Goal: Task Accomplishment & Management: Complete application form

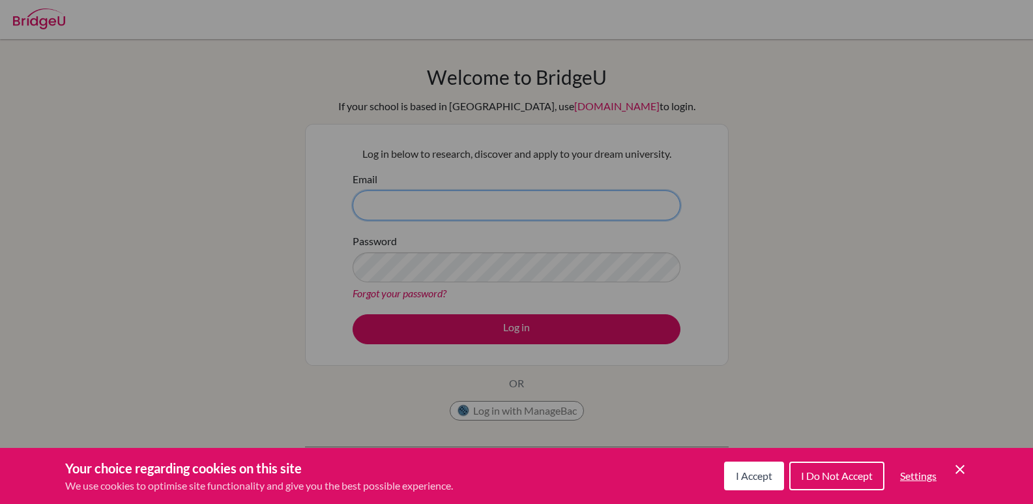
type input "[EMAIL_ADDRESS][DOMAIN_NAME]"
click at [749, 473] on span "I Accept" at bounding box center [754, 475] width 37 height 12
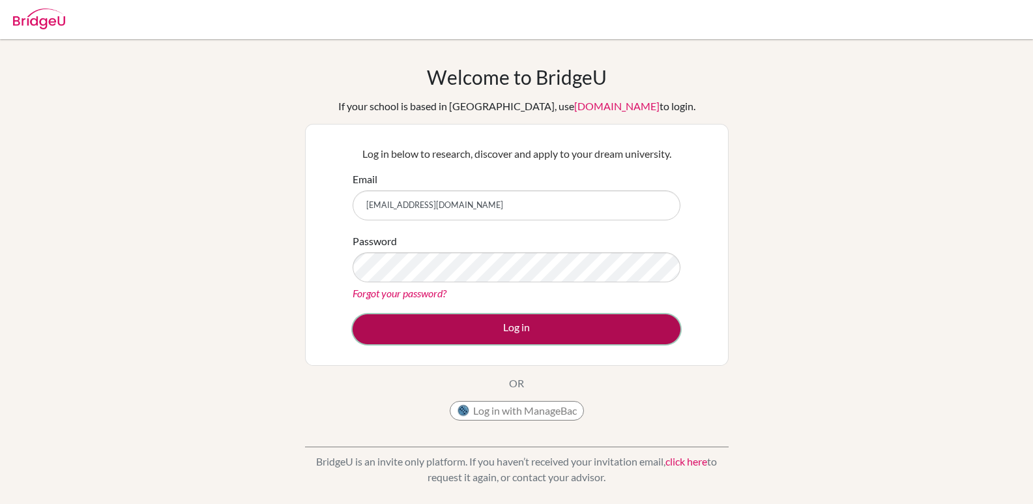
click at [519, 332] on button "Log in" at bounding box center [517, 329] width 328 height 30
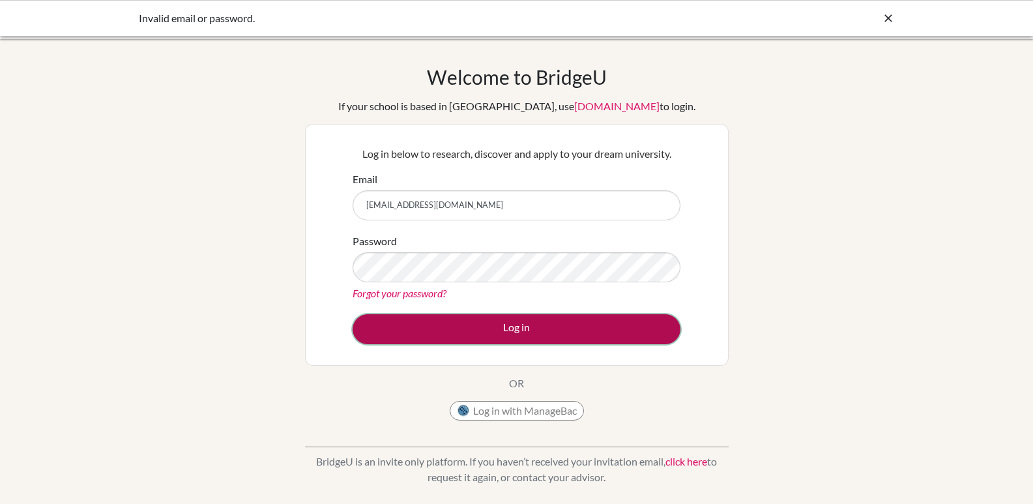
click at [453, 327] on button "Log in" at bounding box center [517, 329] width 328 height 30
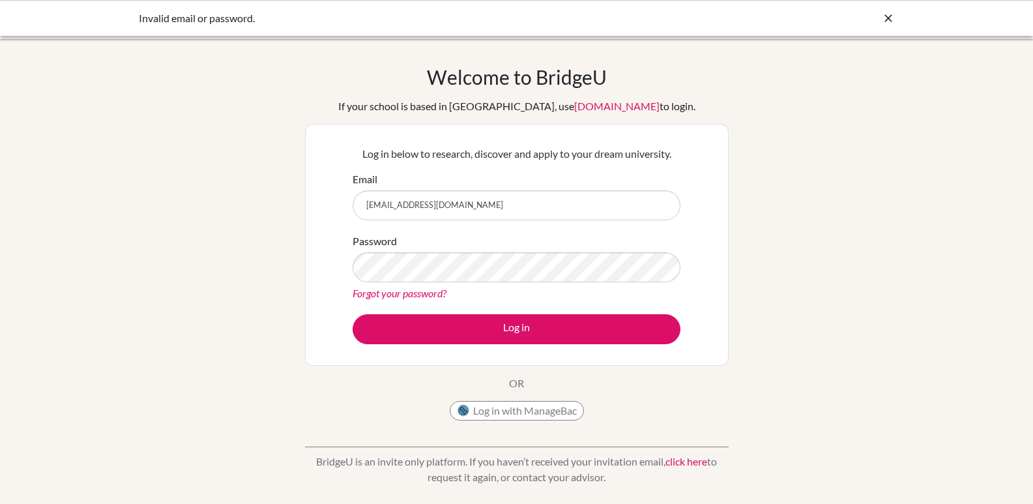
click at [599, 364] on div "Log in below to research, discover and apply to your dream university. Email hc…" at bounding box center [517, 245] width 424 height 242
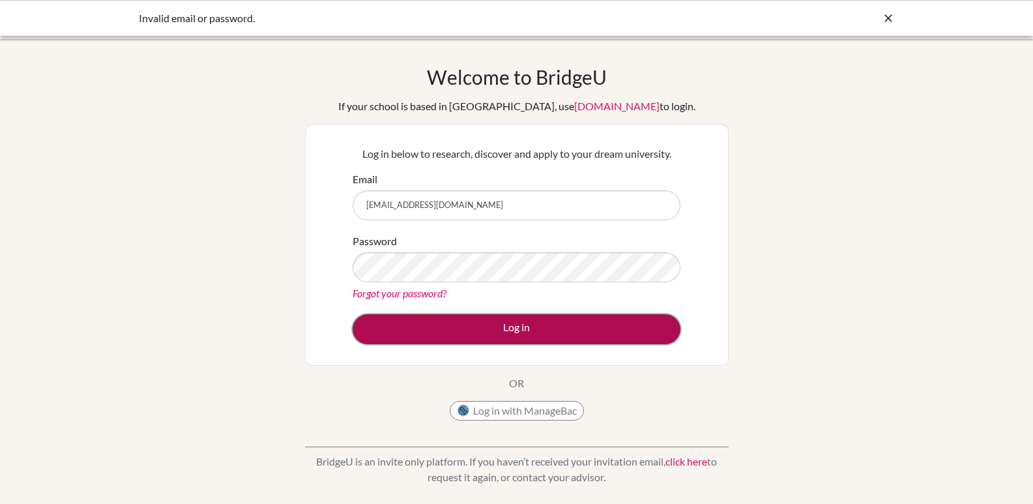
click at [520, 325] on button "Log in" at bounding box center [517, 329] width 328 height 30
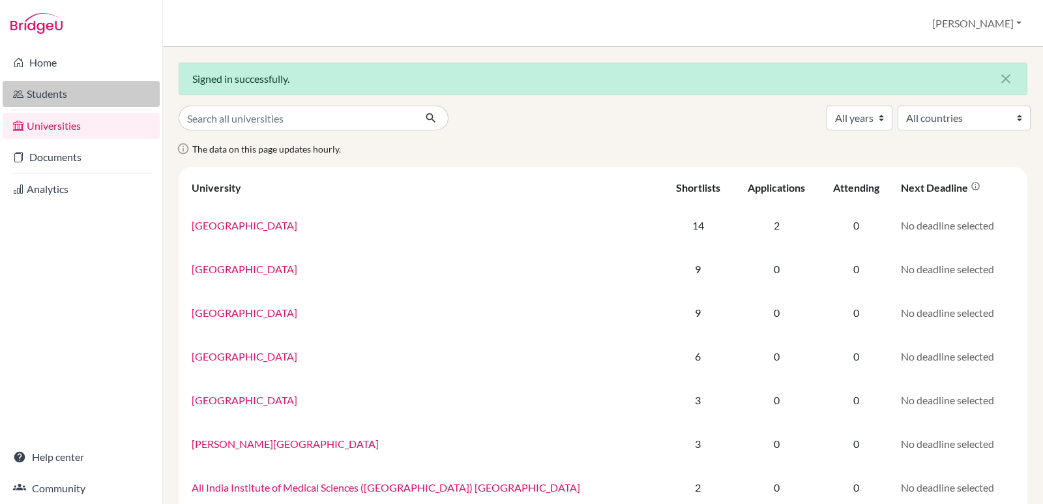
click at [57, 95] on link "Students" at bounding box center [81, 94] width 157 height 26
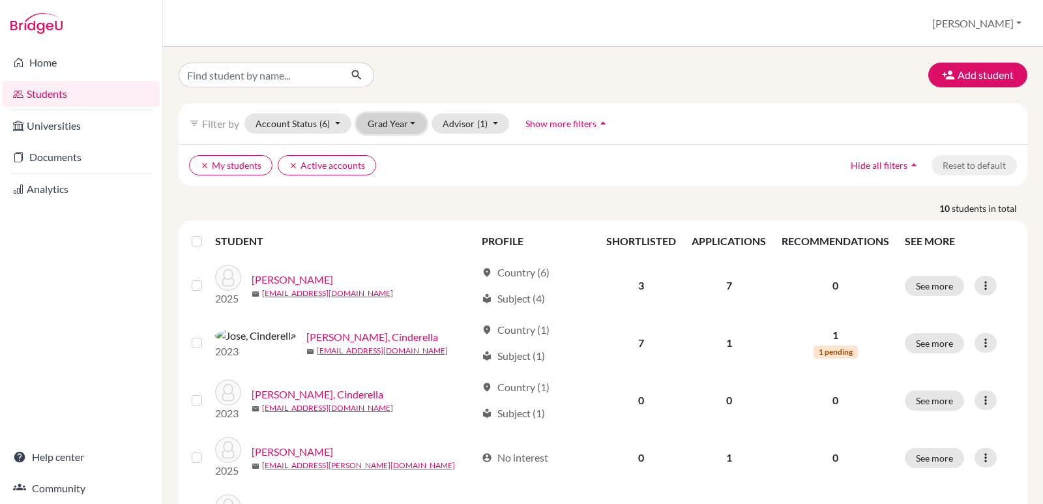
click at [415, 123] on button "Grad Year" at bounding box center [392, 123] width 70 height 20
click at [469, 177] on div "clear My students clear Active accounts Hide all filters arrow_drop_up Reset to…" at bounding box center [603, 165] width 849 height 42
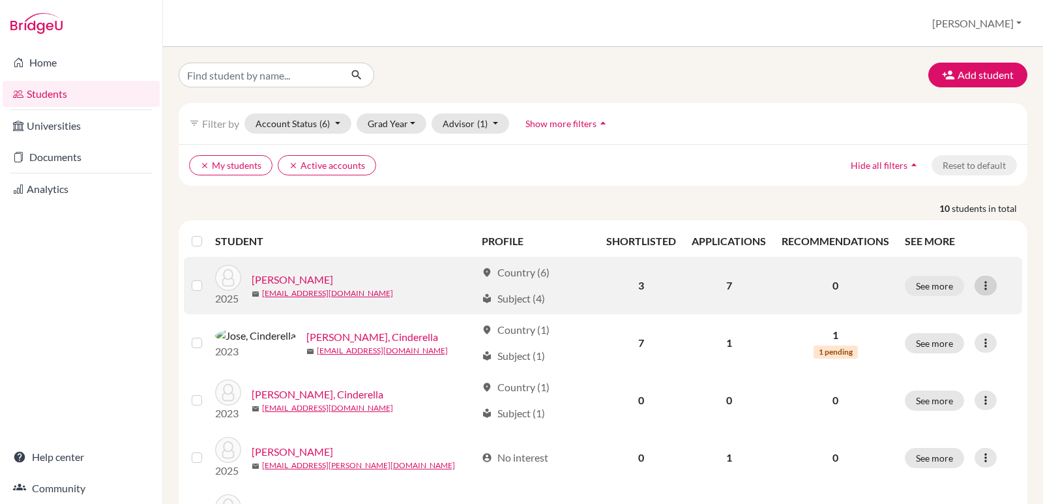
click at [980, 289] on icon at bounding box center [985, 285] width 13 height 13
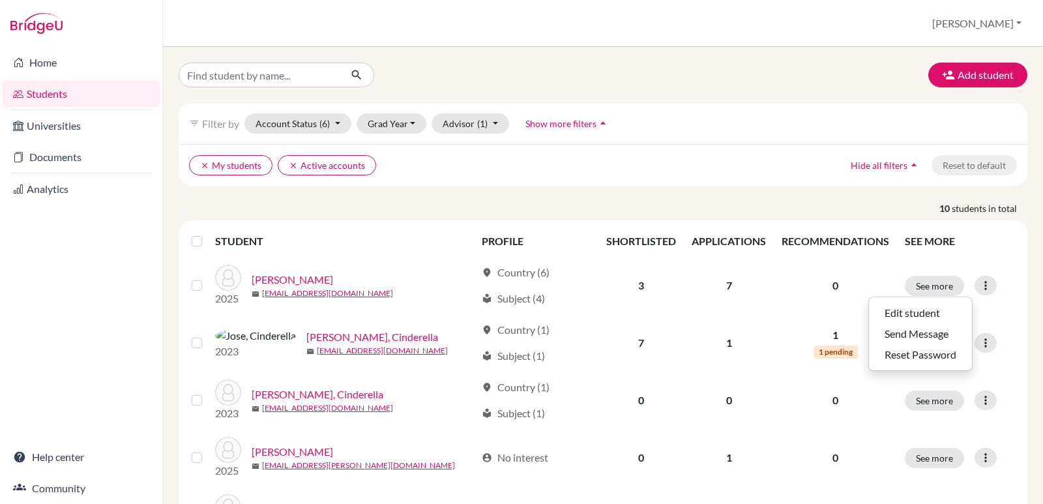
click at [670, 192] on div "Add student filter_list Filter by Account Status (6) Active accounts done Archi…" at bounding box center [603, 449] width 849 height 773
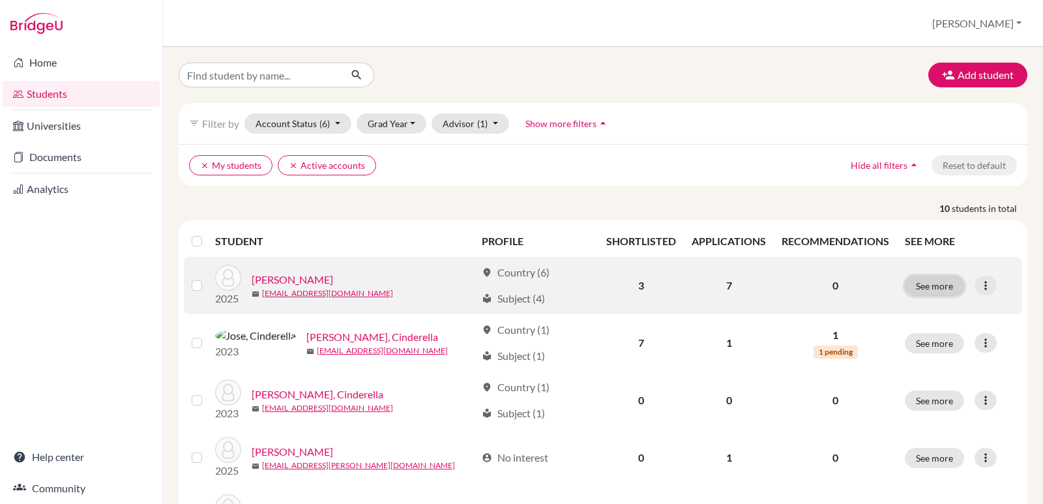
click at [916, 284] on button "See more" at bounding box center [934, 286] width 59 height 20
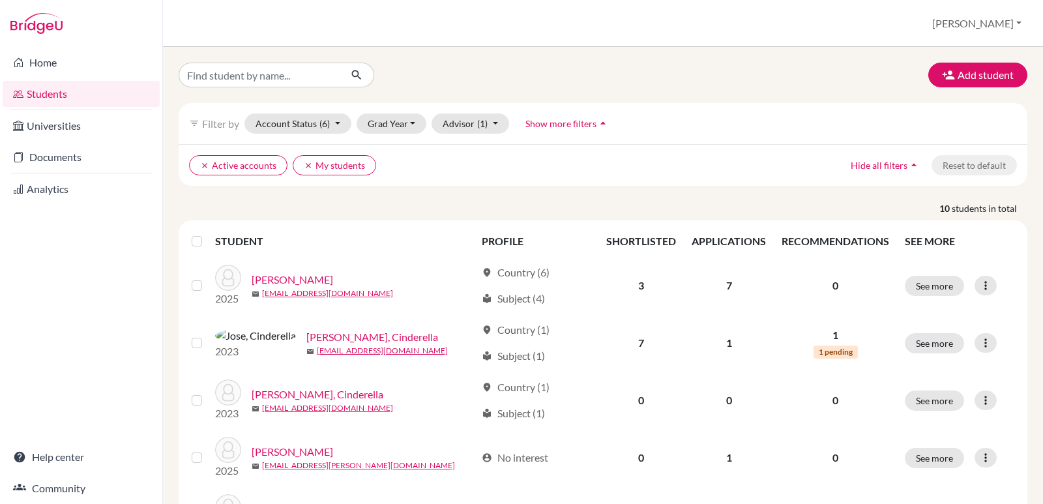
click at [207, 233] on label at bounding box center [207, 233] width 0 height 0
click at [0, 0] on input "checkbox" at bounding box center [0, 0] width 0 height 0
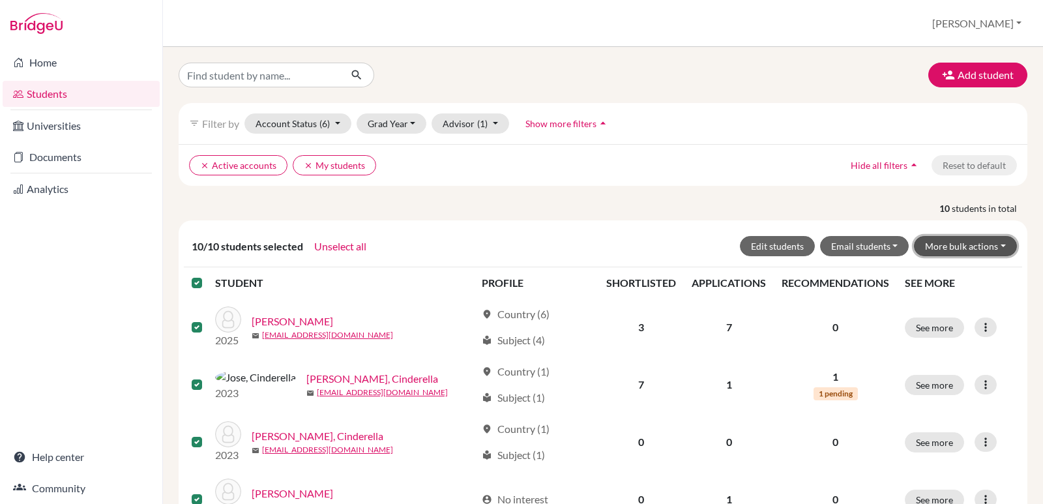
click at [1001, 248] on button "More bulk actions" at bounding box center [965, 246] width 103 height 20
click at [927, 277] on button "Archive" at bounding box center [957, 273] width 118 height 21
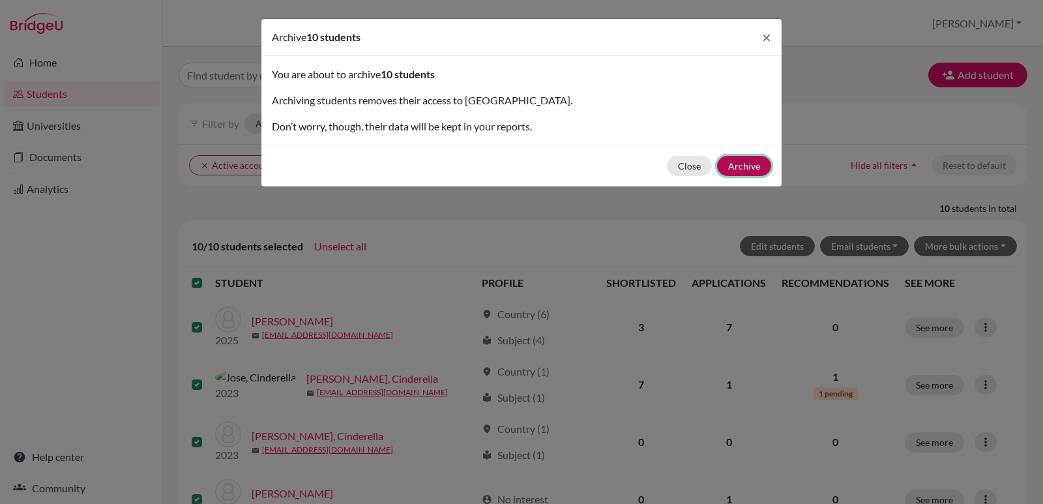
click at [754, 169] on button "Archive" at bounding box center [744, 166] width 54 height 20
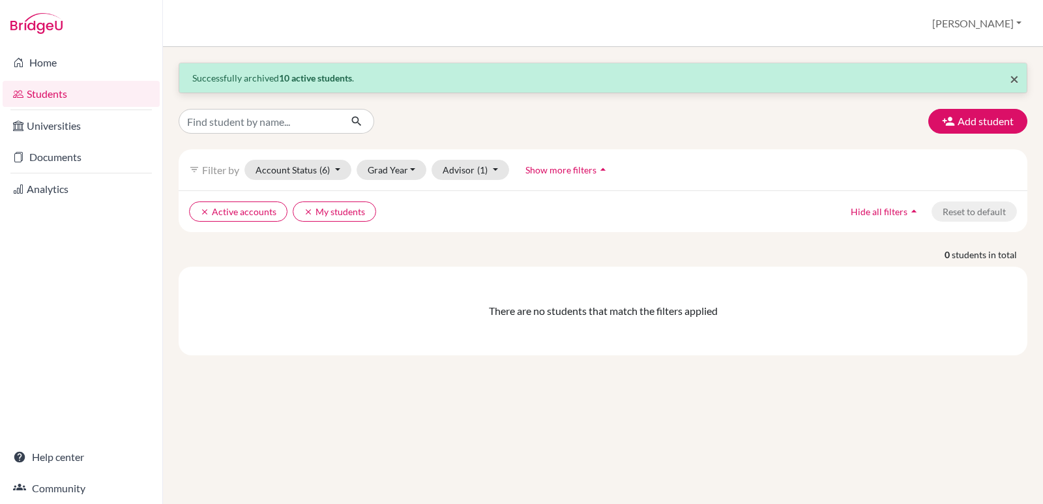
click at [1015, 83] on span "×" at bounding box center [1014, 78] width 9 height 19
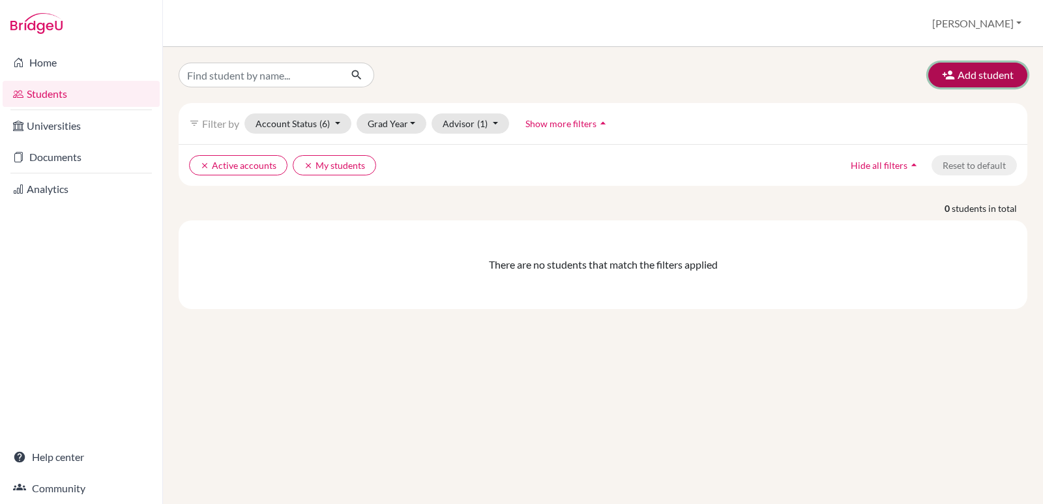
click at [975, 75] on button "Add student" at bounding box center [977, 75] width 99 height 25
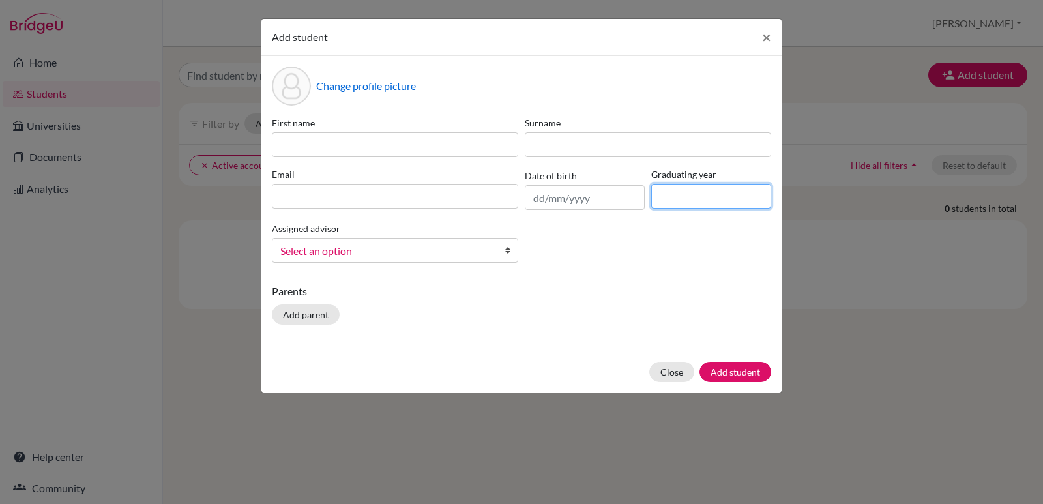
click at [681, 201] on input at bounding box center [711, 196] width 120 height 25
type input "2026"
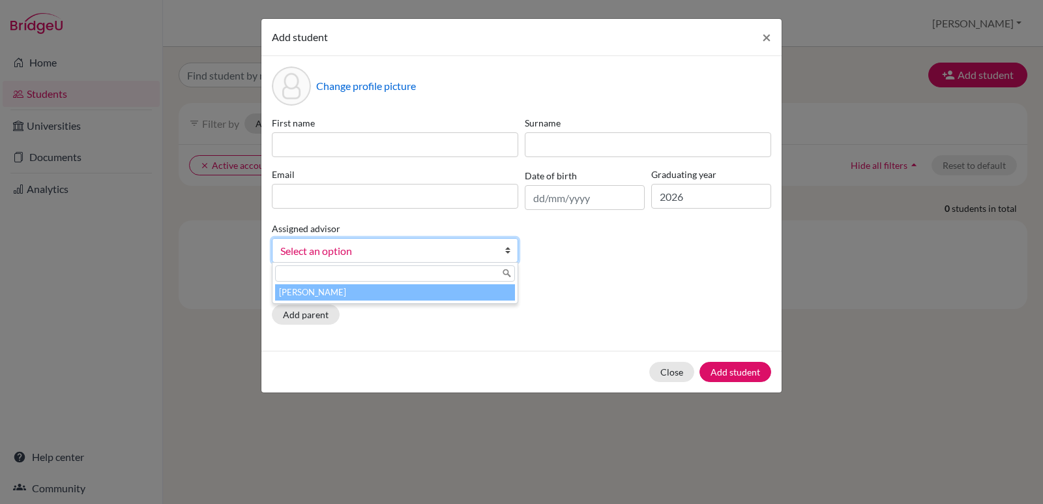
click at [507, 253] on b at bounding box center [511, 250] width 13 height 23
click at [472, 293] on li "[PERSON_NAME]" at bounding box center [395, 292] width 240 height 16
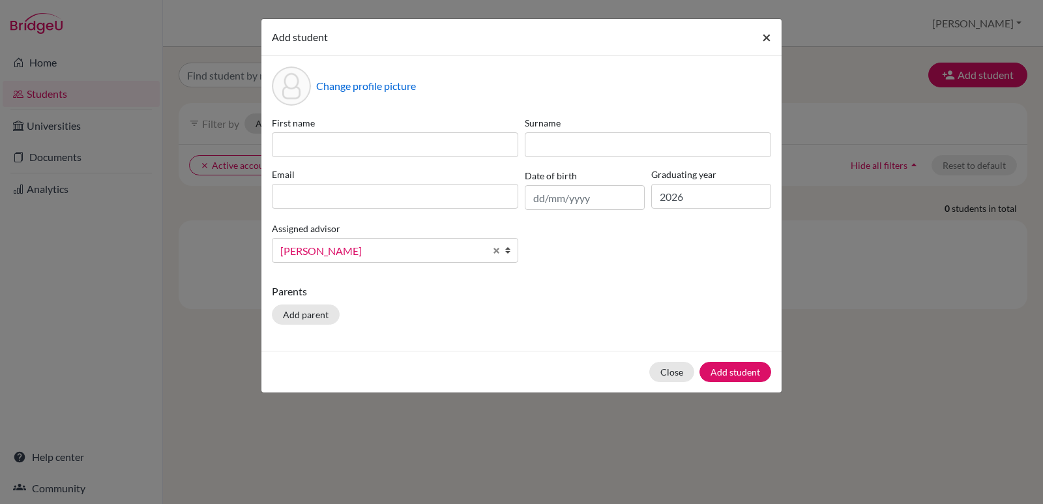
click at [765, 40] on span "×" at bounding box center [766, 36] width 9 height 19
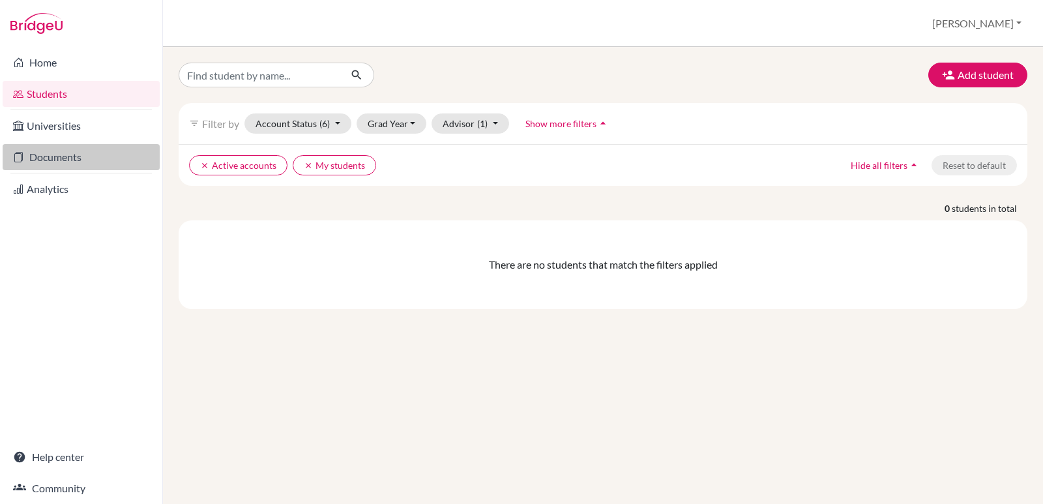
click at [31, 156] on link "Documents" at bounding box center [81, 157] width 157 height 26
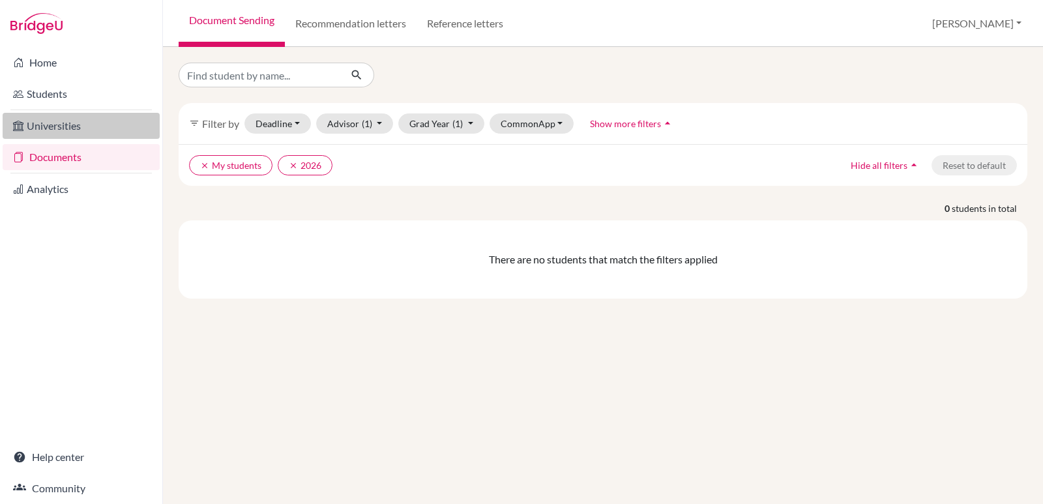
click at [53, 123] on link "Universities" at bounding box center [81, 126] width 157 height 26
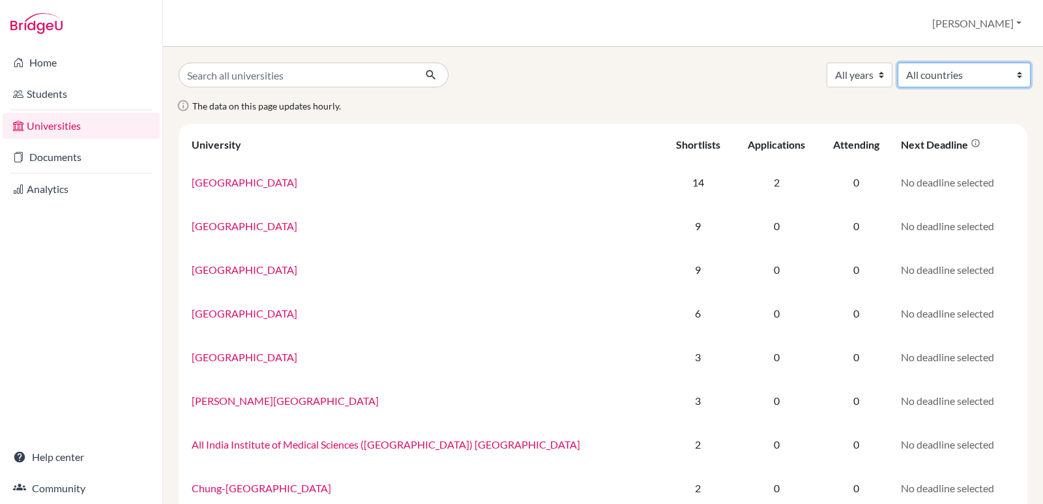
click at [1013, 79] on select "All countries Canada India Netherlands Singapore South Korea United Kingdom Uni…" at bounding box center [964, 75] width 133 height 25
click at [822, 110] on div "The data on this page updates hourly." at bounding box center [603, 111] width 868 height 26
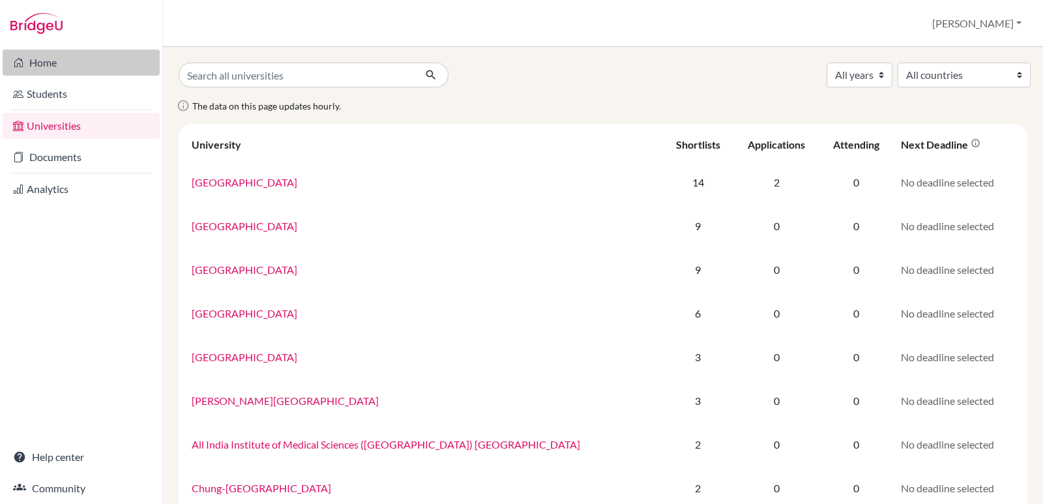
click at [32, 59] on link "Home" at bounding box center [81, 63] width 157 height 26
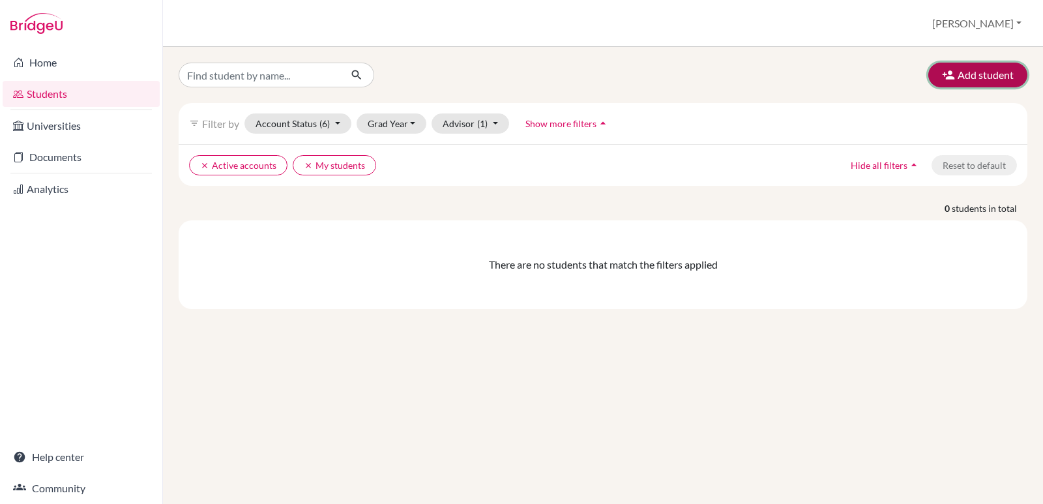
click at [1001, 80] on button "Add student" at bounding box center [977, 75] width 99 height 25
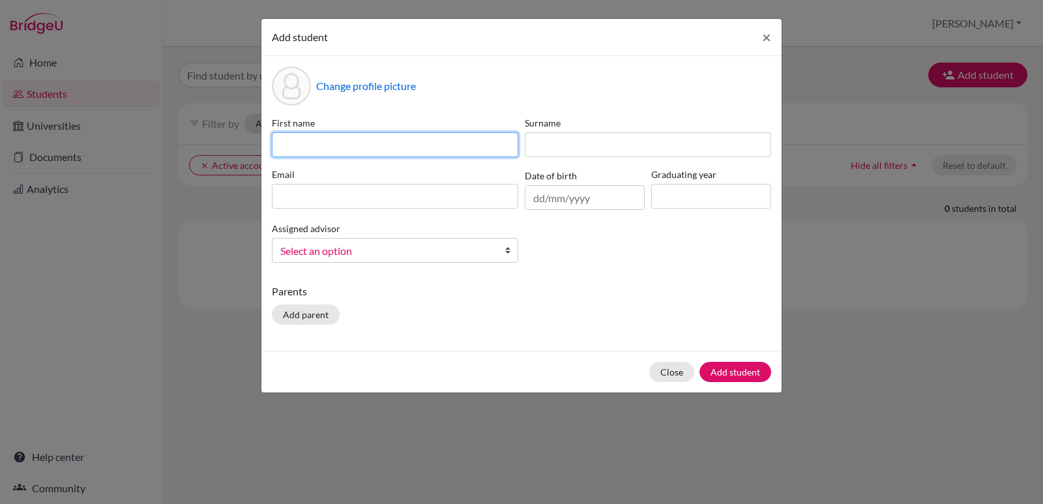
click at [355, 138] on input at bounding box center [395, 144] width 246 height 25
type input "Umida"
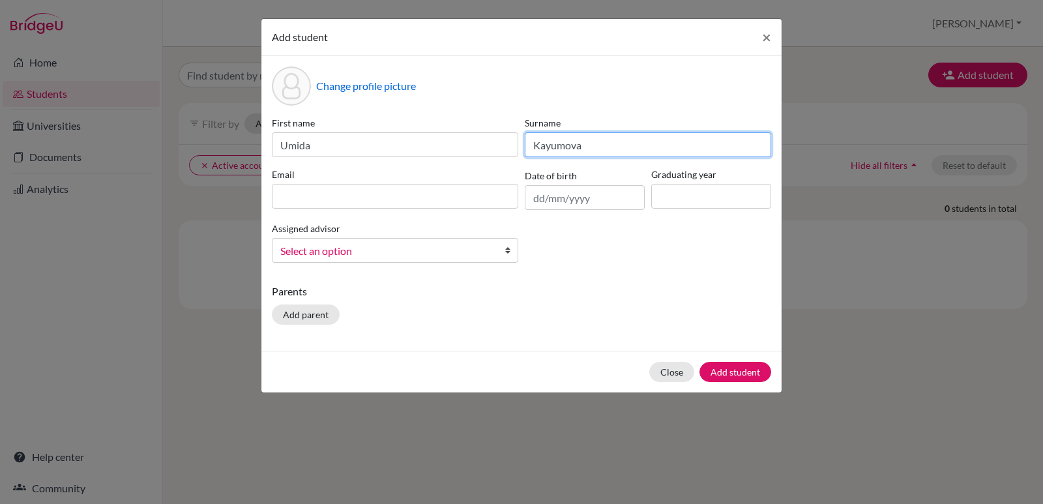
type input "Kayumova"
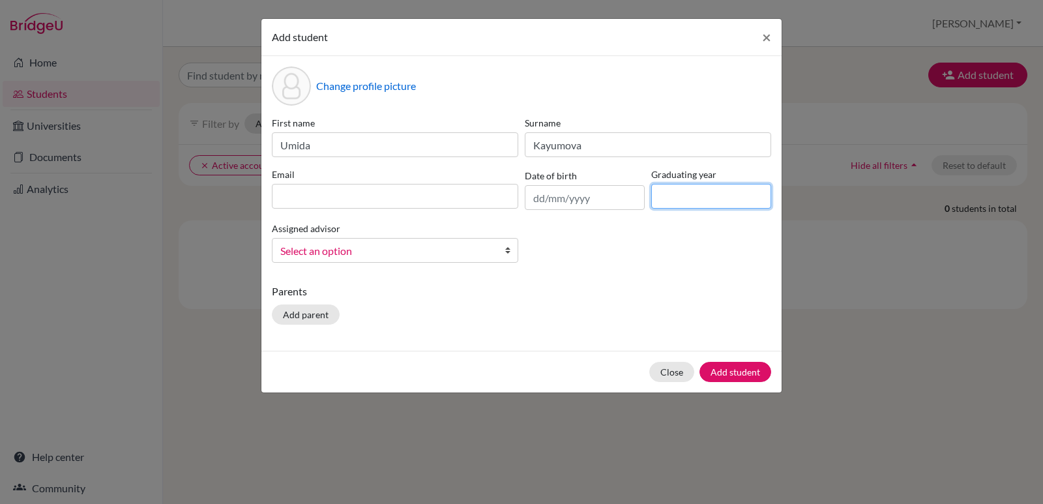
click at [674, 198] on input at bounding box center [711, 196] width 120 height 25
type input "2026"
click at [575, 196] on input "text" at bounding box center [585, 197] width 120 height 25
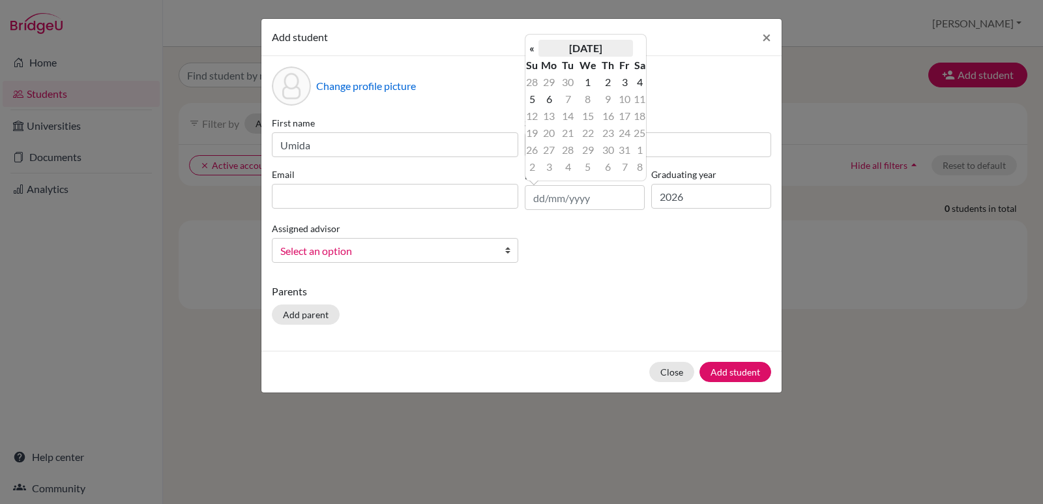
click at [587, 47] on th "[DATE]" at bounding box center [586, 48] width 95 height 17
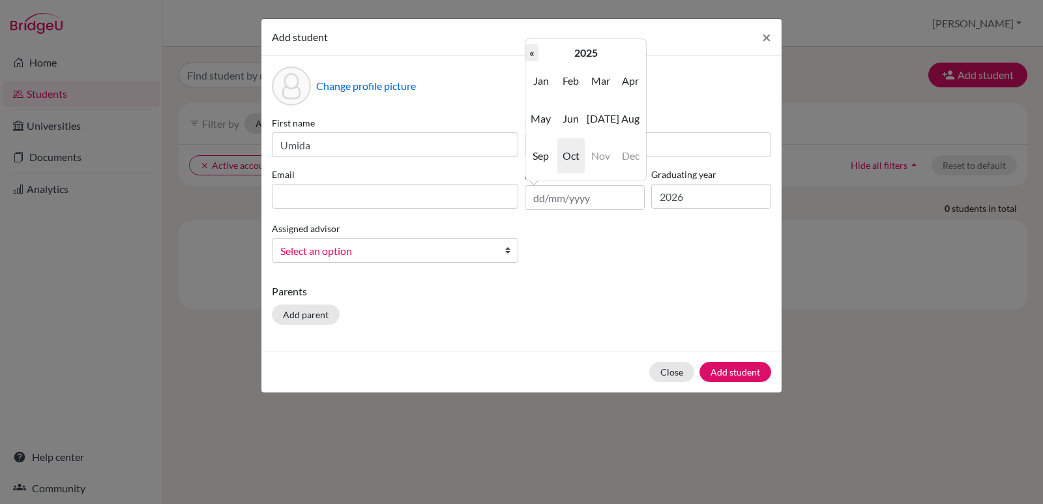
click at [530, 52] on th "«" at bounding box center [532, 52] width 13 height 17
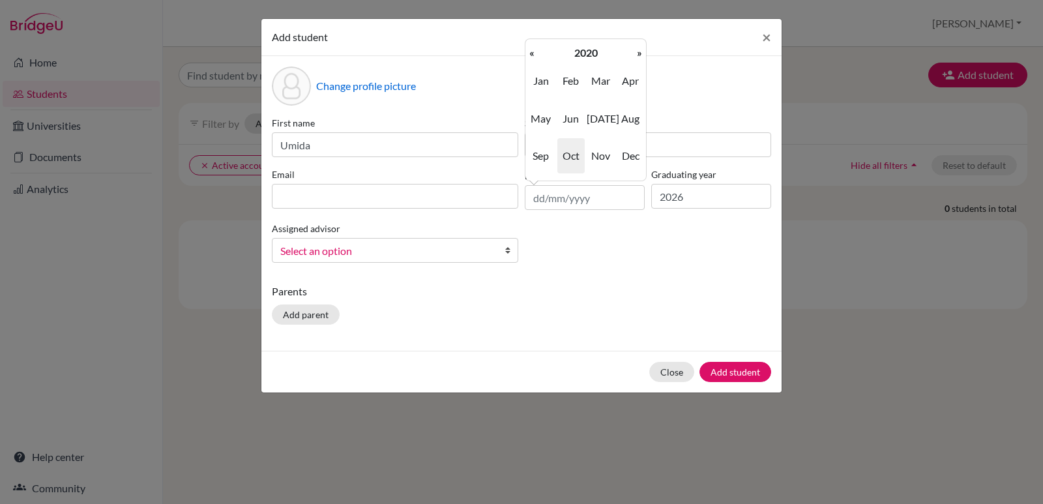
click at [530, 52] on th "«" at bounding box center [532, 52] width 13 height 17
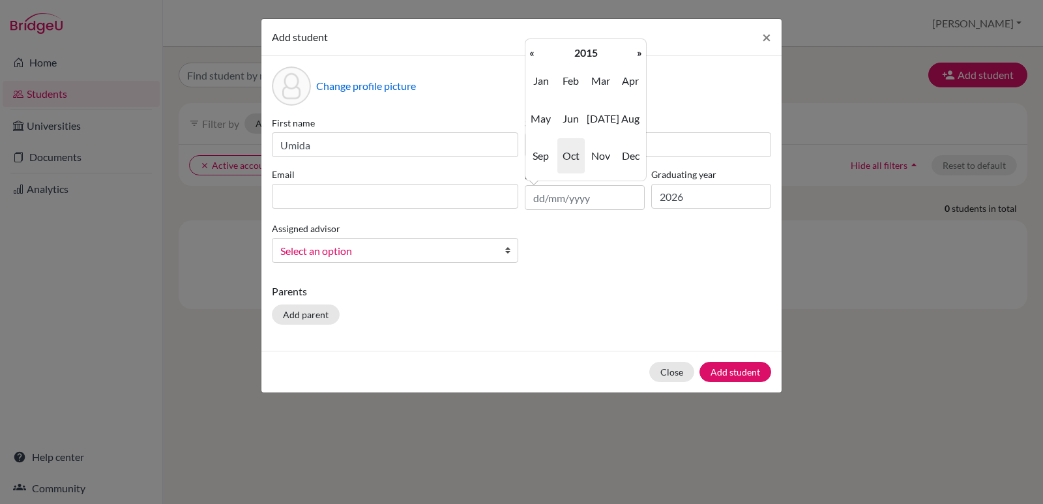
click at [530, 52] on th "«" at bounding box center [532, 52] width 13 height 17
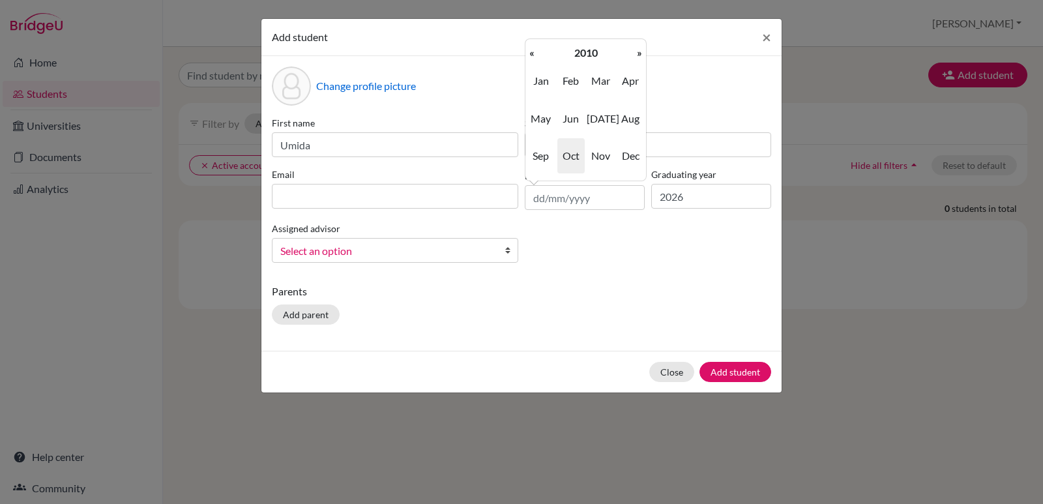
click at [530, 52] on th "«" at bounding box center [532, 52] width 13 height 17
click at [635, 85] on span "Apr" at bounding box center [630, 80] width 27 height 35
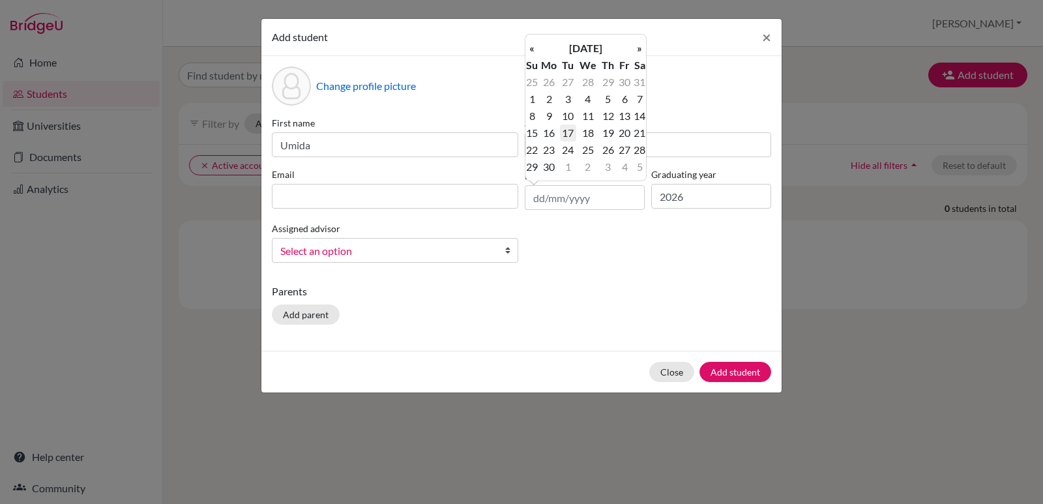
click at [570, 135] on td "17" at bounding box center [568, 133] width 16 height 17
type input "[DATE]"
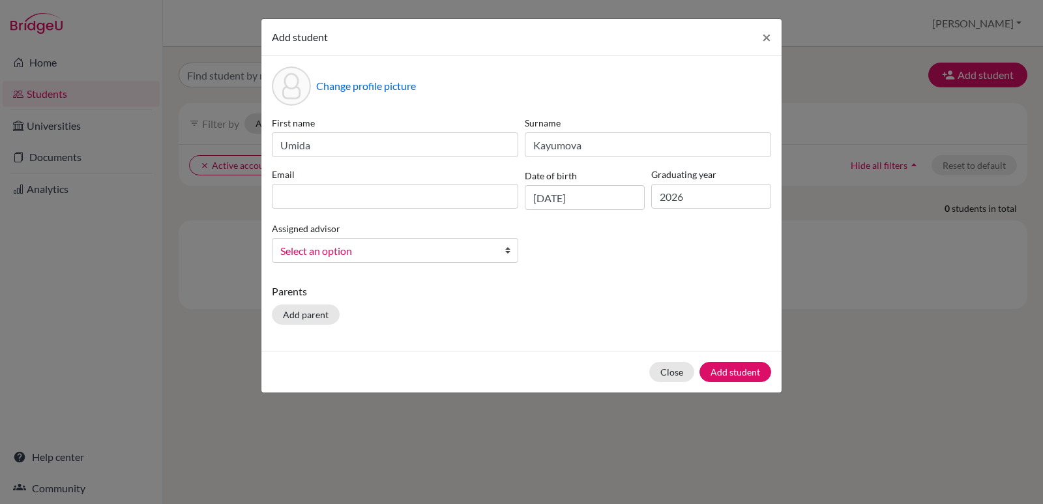
click at [506, 252] on b at bounding box center [511, 250] width 13 height 23
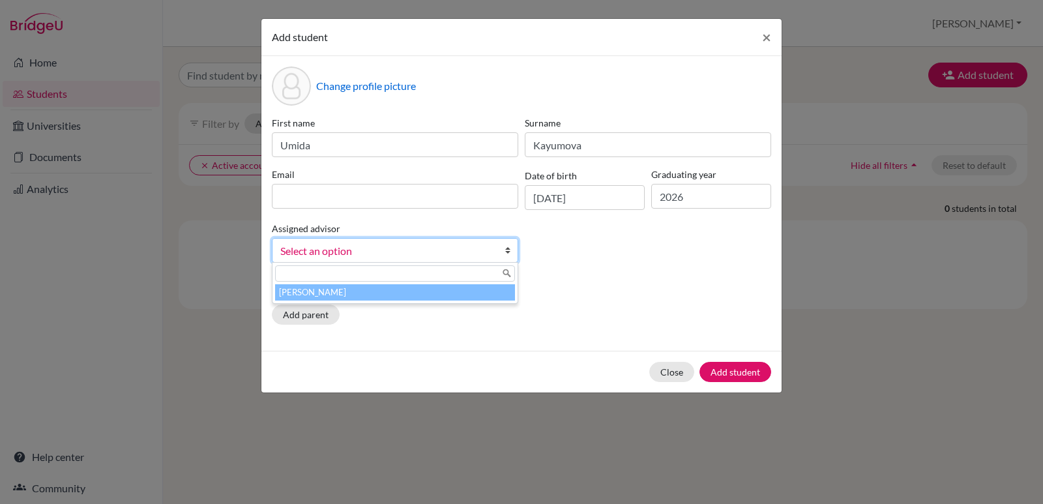
click at [377, 292] on li "[PERSON_NAME]" at bounding box center [395, 292] width 240 height 16
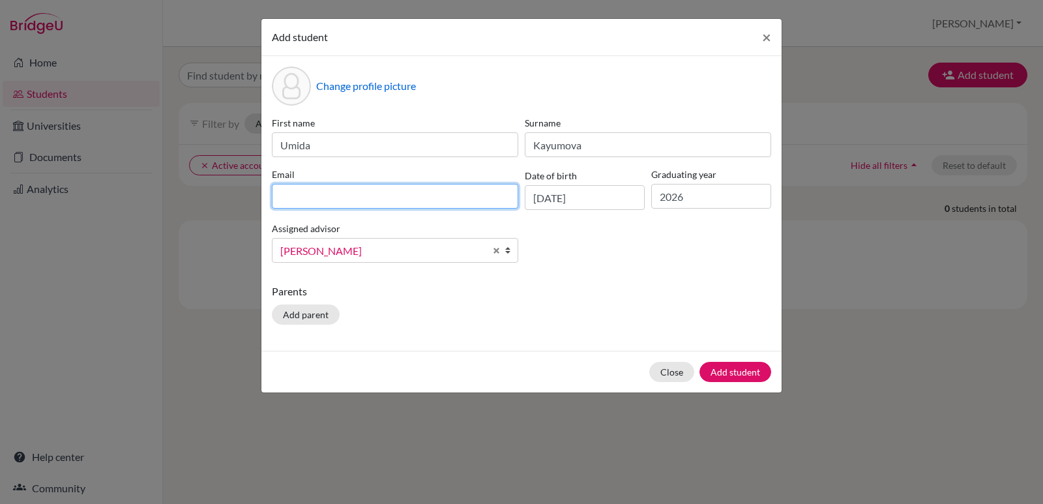
click at [365, 196] on input at bounding box center [395, 196] width 246 height 25
click at [316, 191] on input at bounding box center [395, 196] width 246 height 25
paste input "[EMAIL_ADDRESS][DOMAIN_NAME]"
type input "[EMAIL_ADDRESS][DOMAIN_NAME]"
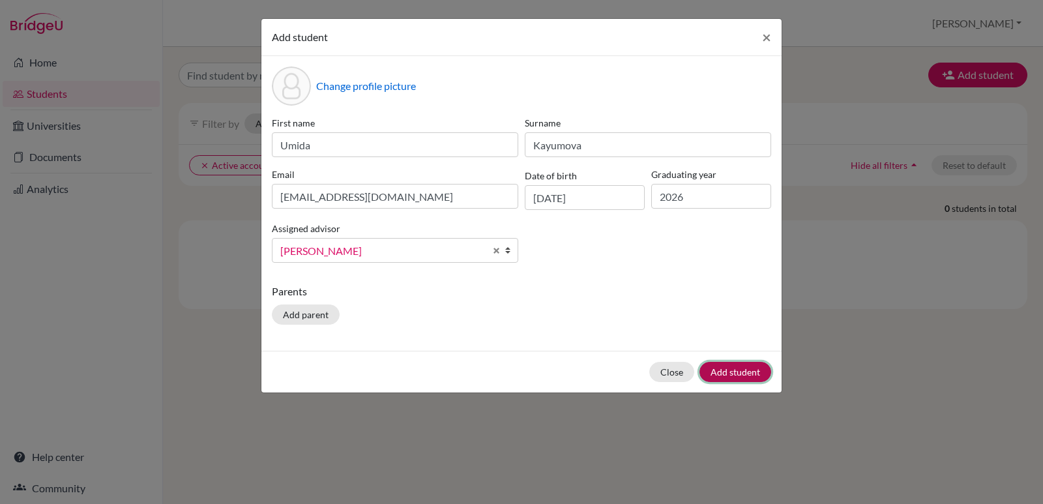
click at [731, 366] on button "Add student" at bounding box center [736, 372] width 72 height 20
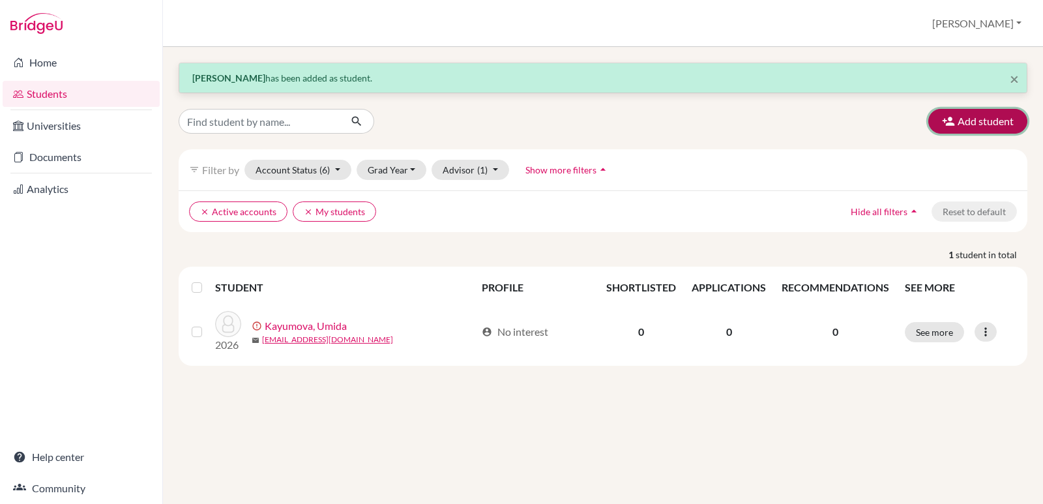
click at [971, 128] on button "Add student" at bounding box center [977, 121] width 99 height 25
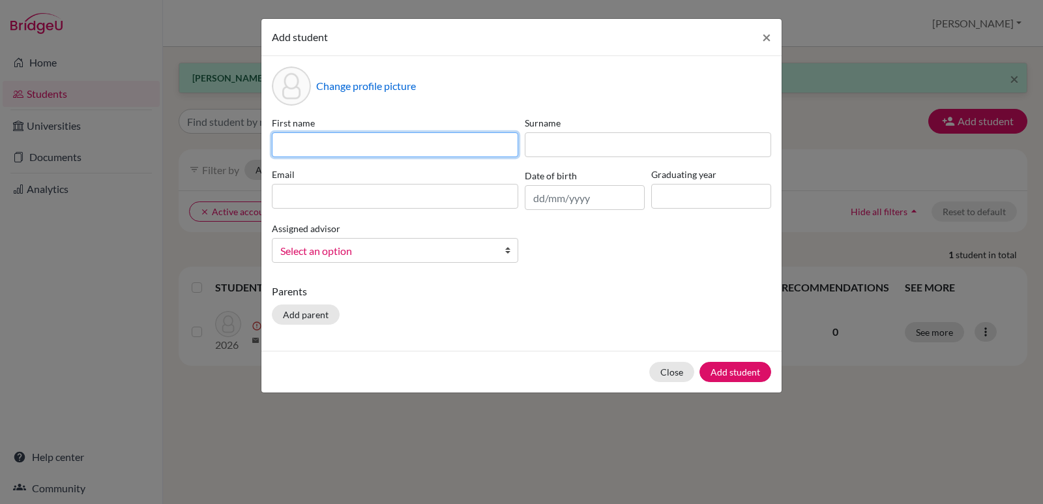
click at [295, 138] on input at bounding box center [395, 144] width 246 height 25
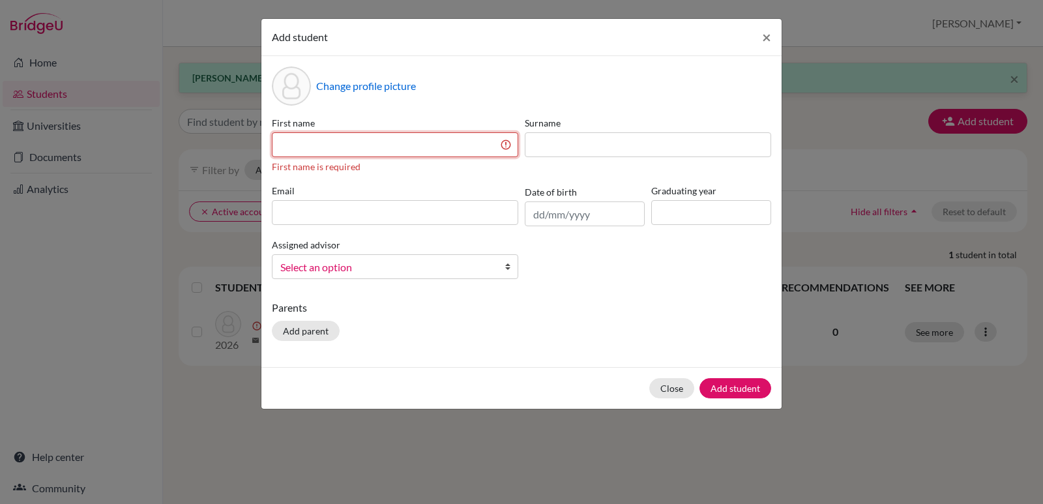
click at [361, 139] on input at bounding box center [395, 144] width 246 height 25
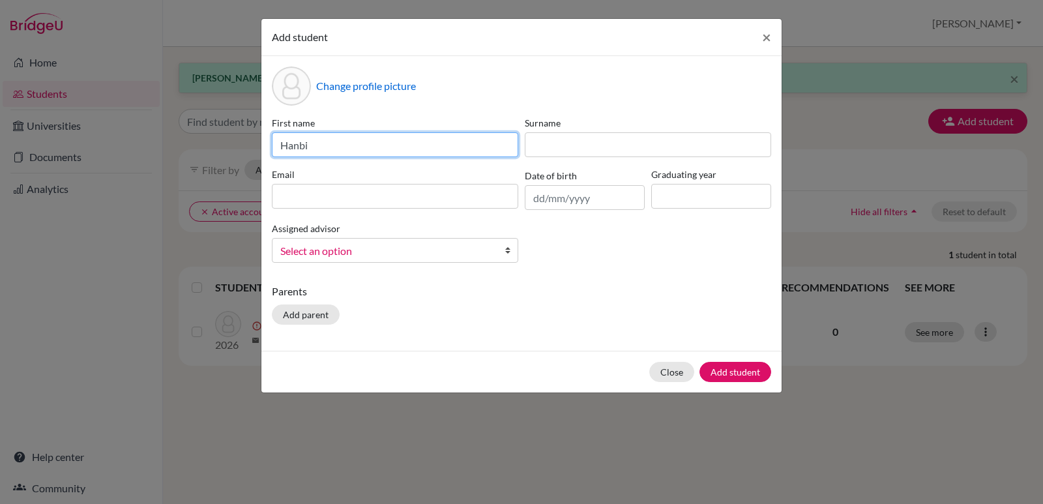
type input "Hanbi"
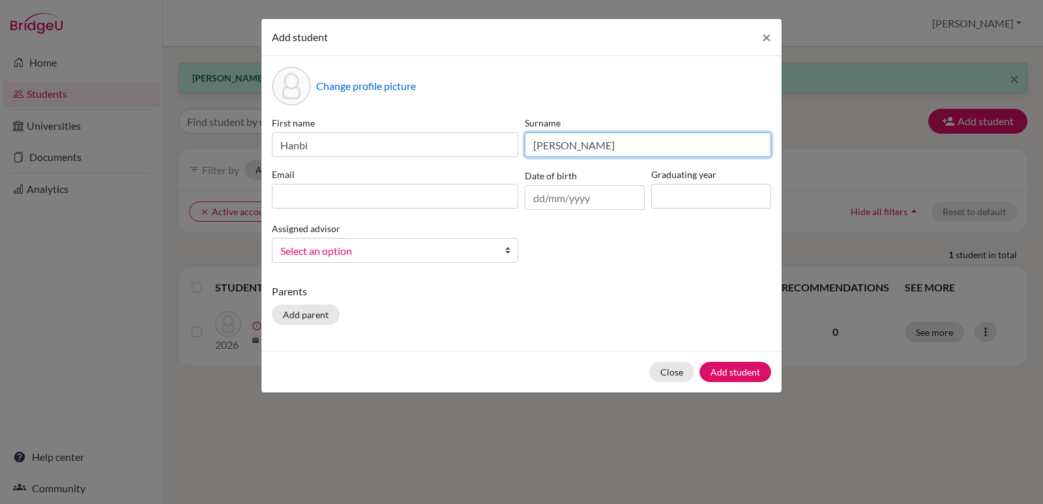
type input "[PERSON_NAME]"
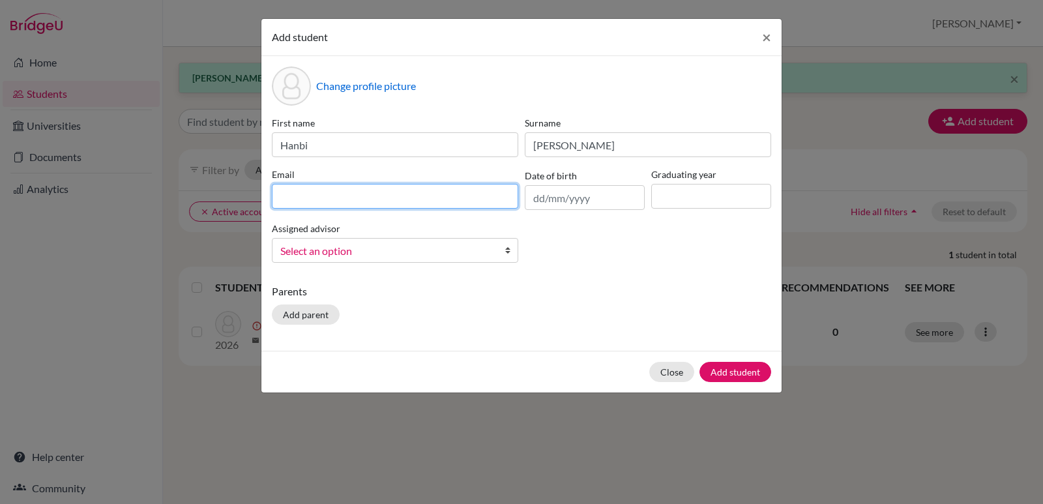
click at [303, 190] on input at bounding box center [395, 196] width 246 height 25
type input "[DOMAIN_NAME][EMAIL_ADDRESS][PERSON_NAME][DOMAIN_NAME]"
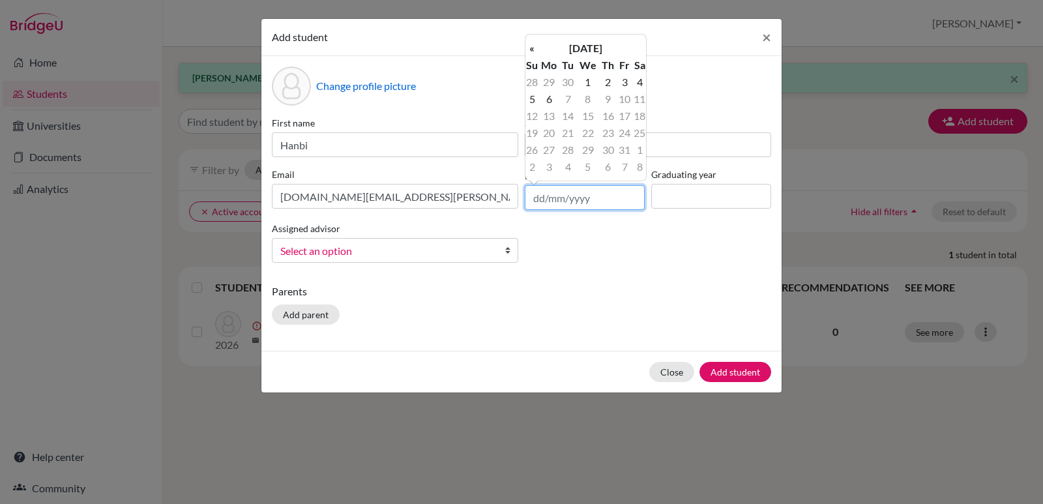
click at [620, 196] on input "text" at bounding box center [585, 197] width 120 height 25
click at [614, 51] on th "[DATE]" at bounding box center [586, 48] width 95 height 17
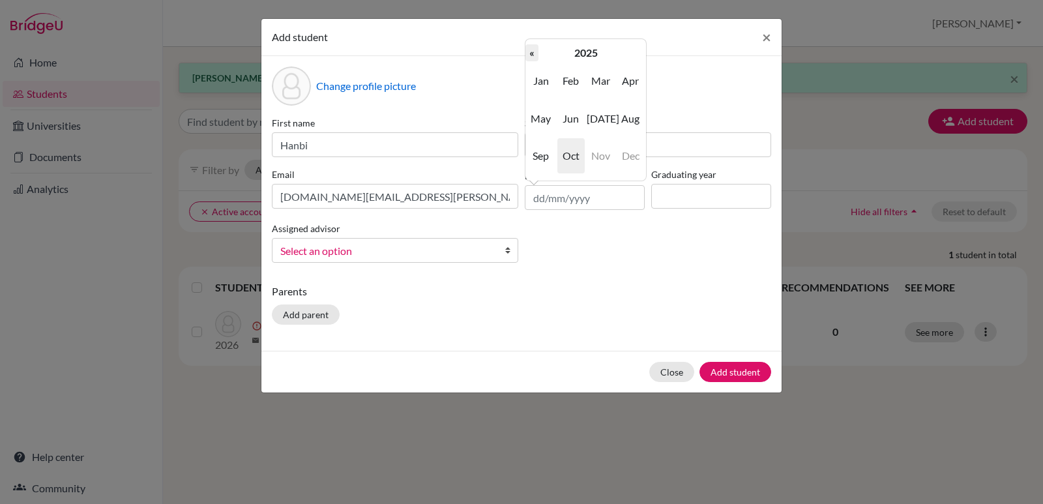
click at [529, 50] on th "«" at bounding box center [532, 52] width 13 height 17
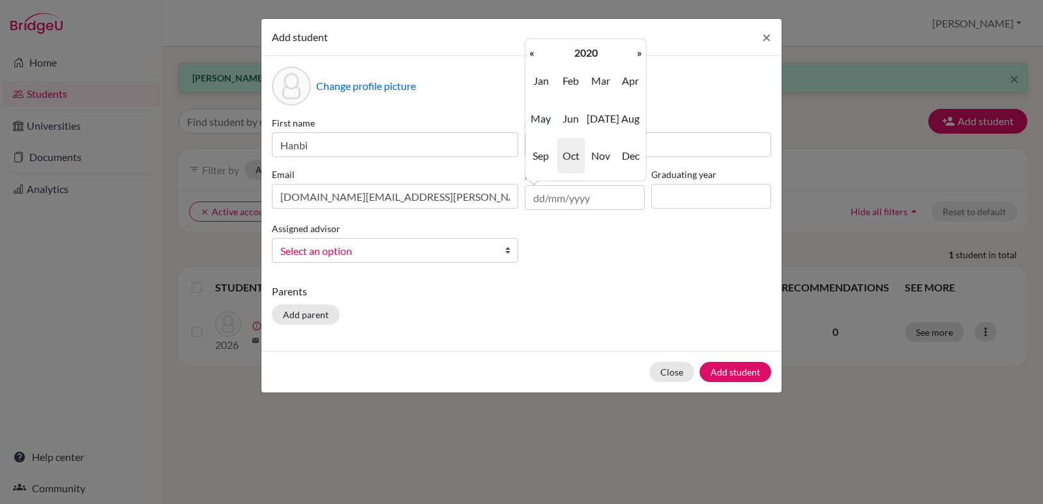
click at [529, 50] on th "«" at bounding box center [532, 52] width 13 height 17
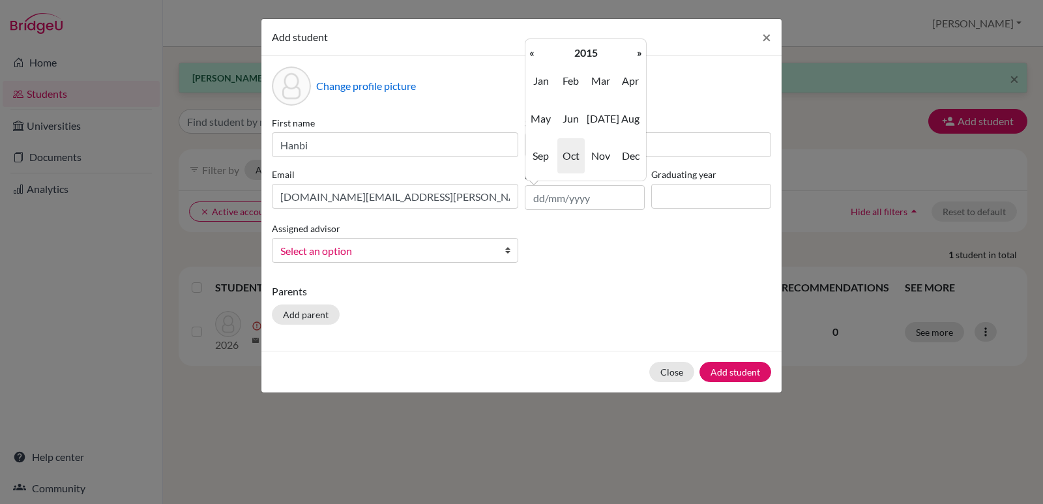
click at [529, 50] on th "«" at bounding box center [532, 52] width 13 height 17
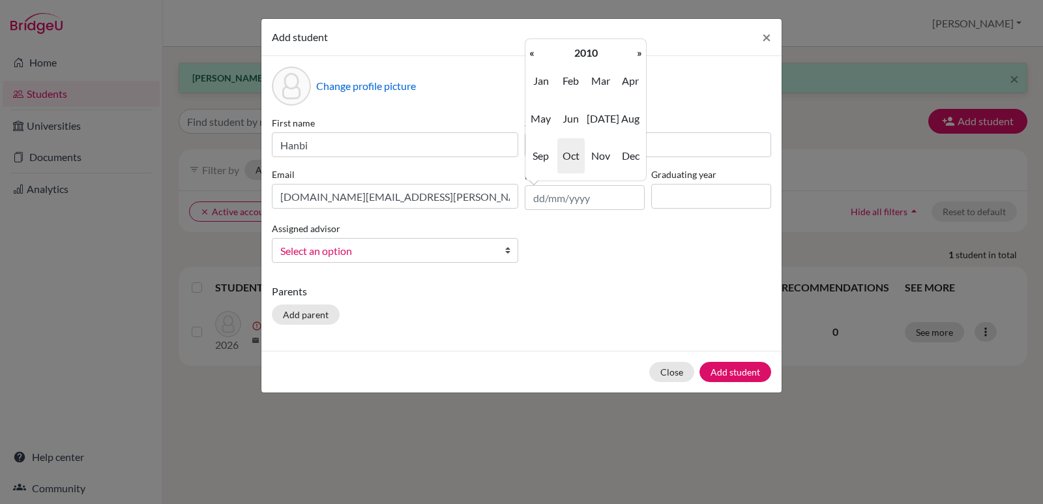
click at [529, 50] on th "«" at bounding box center [532, 52] width 13 height 17
click at [636, 121] on span "Aug" at bounding box center [630, 118] width 27 height 35
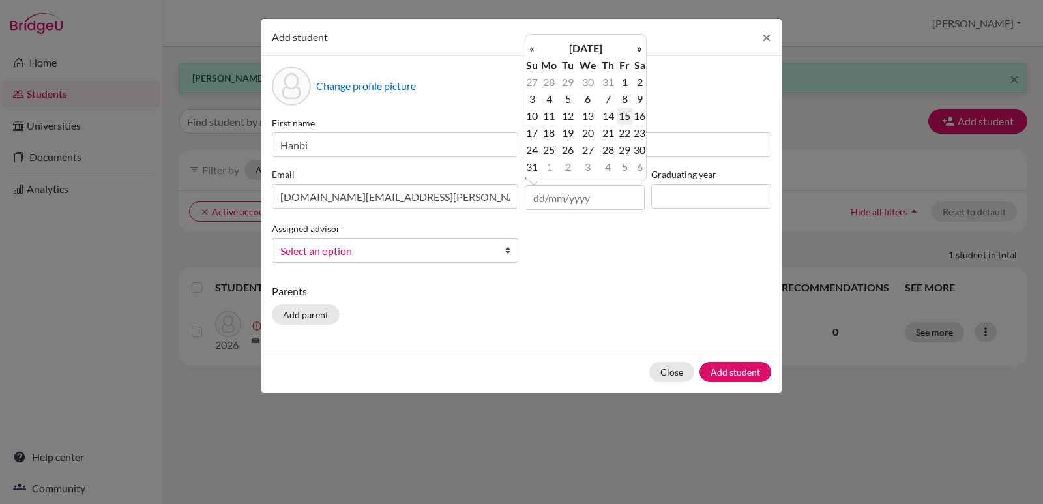
click at [625, 119] on td "15" at bounding box center [625, 116] width 16 height 17
click at [597, 197] on input "[DATE]" at bounding box center [585, 197] width 120 height 25
click at [576, 49] on th "[DATE]" at bounding box center [586, 48] width 95 height 17
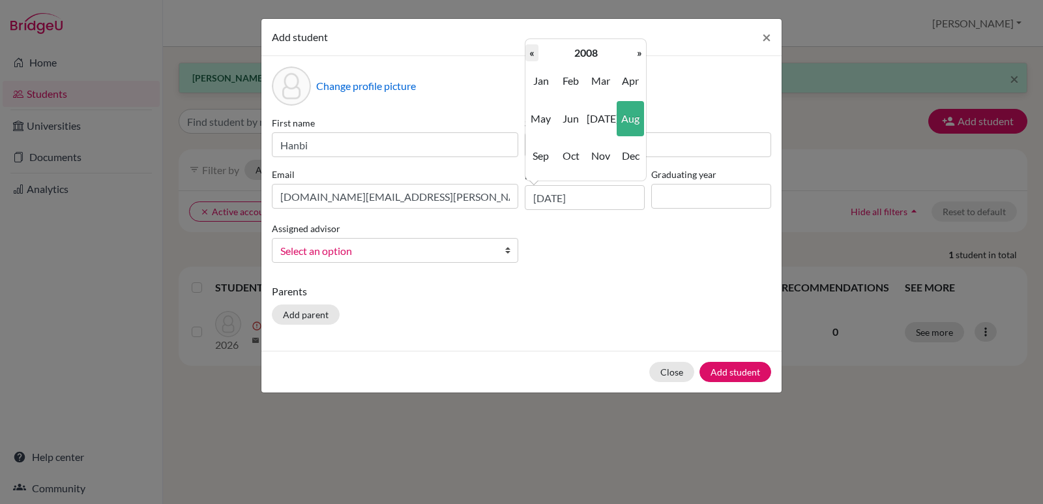
click at [531, 53] on th "«" at bounding box center [532, 52] width 13 height 17
click at [630, 121] on span "Aug" at bounding box center [630, 118] width 27 height 35
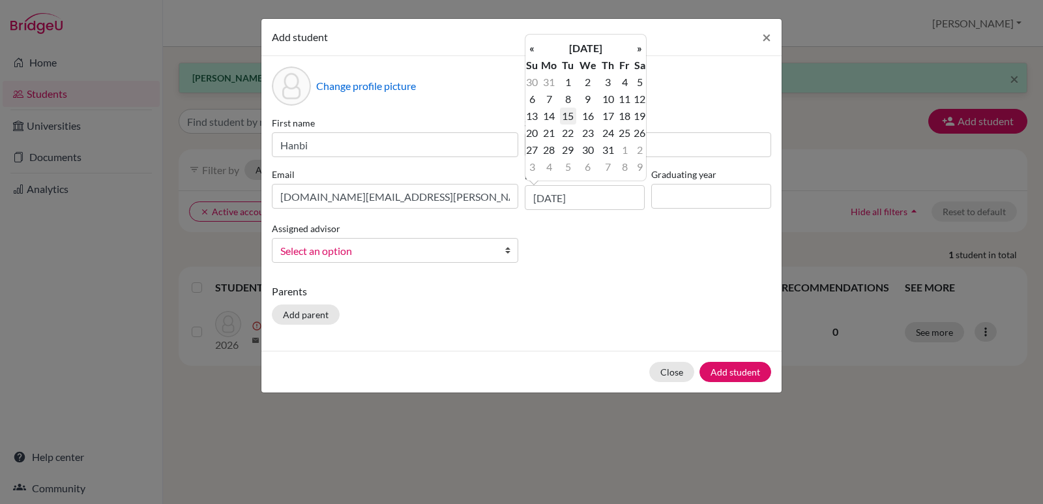
click at [568, 115] on td "15" at bounding box center [568, 116] width 16 height 17
type input "[DATE]"
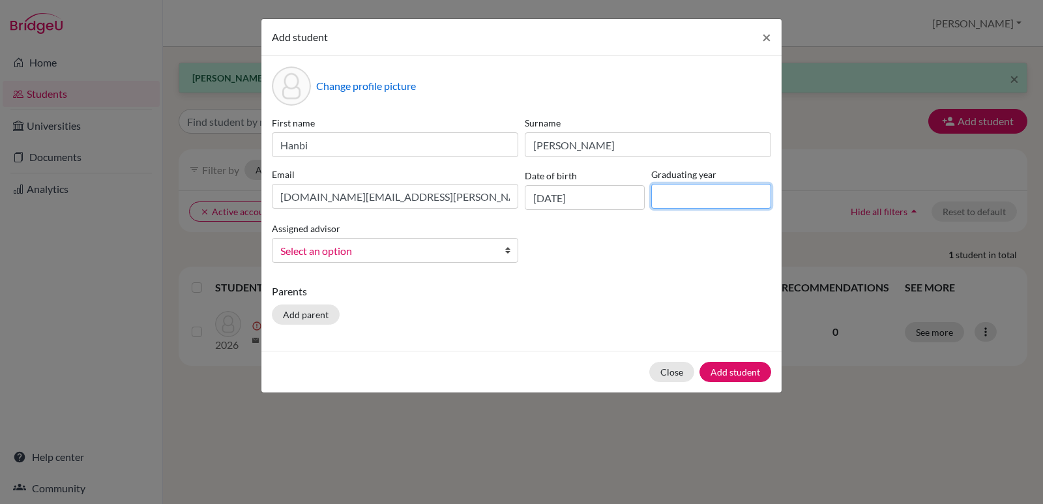
click at [704, 196] on input at bounding box center [711, 196] width 120 height 25
type input "2026"
click at [507, 252] on b at bounding box center [511, 250] width 13 height 23
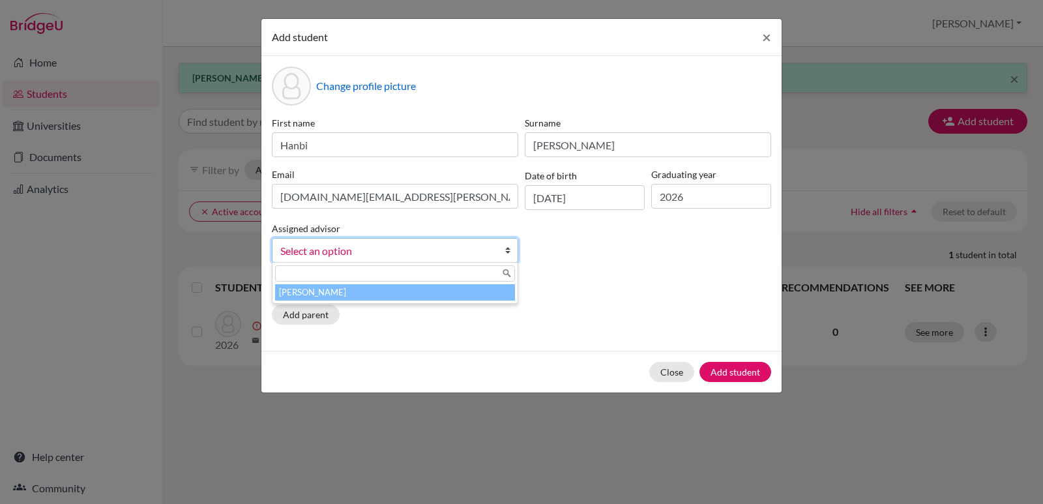
click at [379, 290] on li "[PERSON_NAME]" at bounding box center [395, 292] width 240 height 16
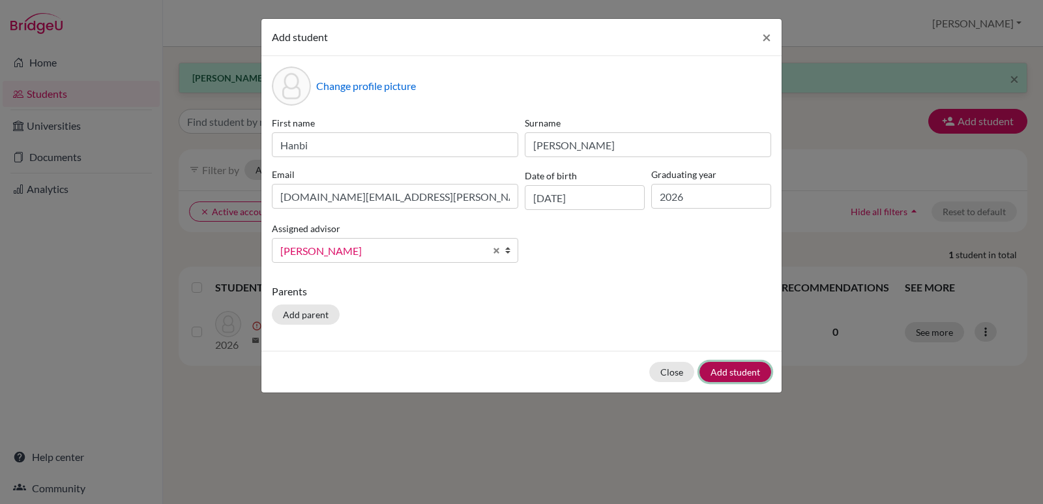
click at [739, 373] on button "Add student" at bounding box center [736, 372] width 72 height 20
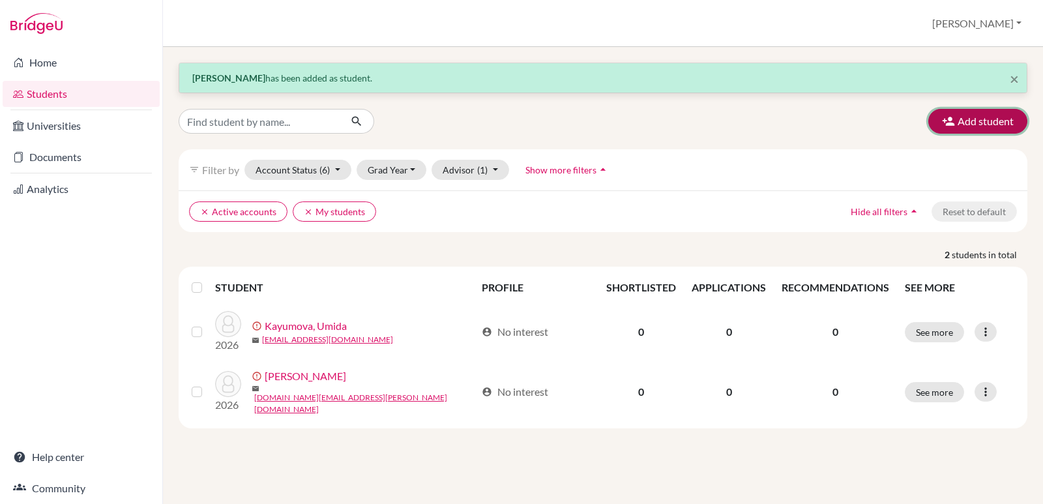
click at [998, 116] on button "Add student" at bounding box center [977, 121] width 99 height 25
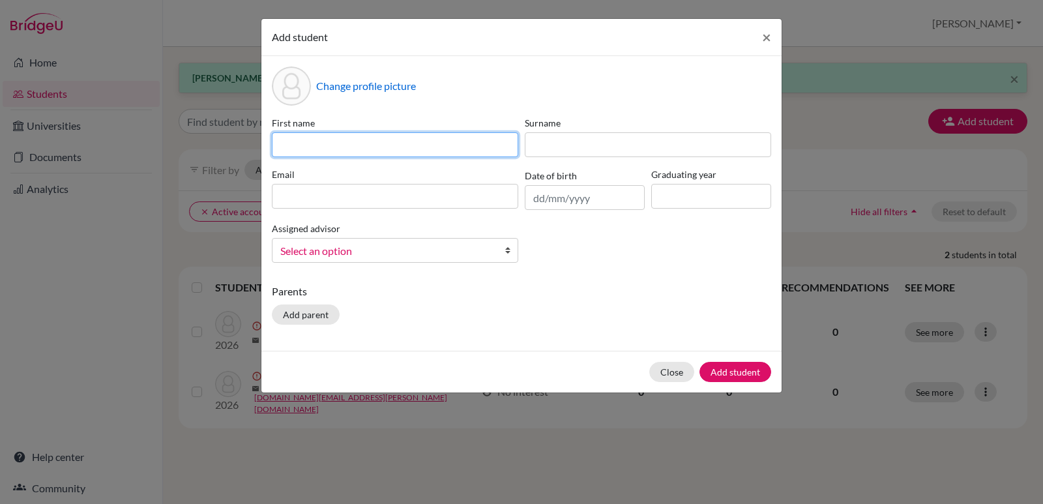
click at [298, 140] on input at bounding box center [395, 144] width 246 height 25
click at [389, 140] on input at bounding box center [395, 144] width 246 height 25
type input "Youngjoon"
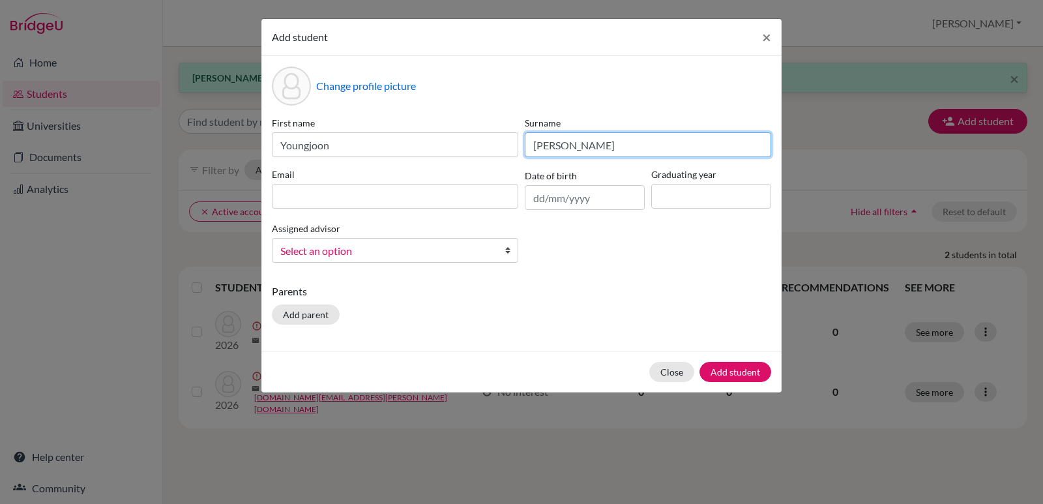
type input "[PERSON_NAME]"
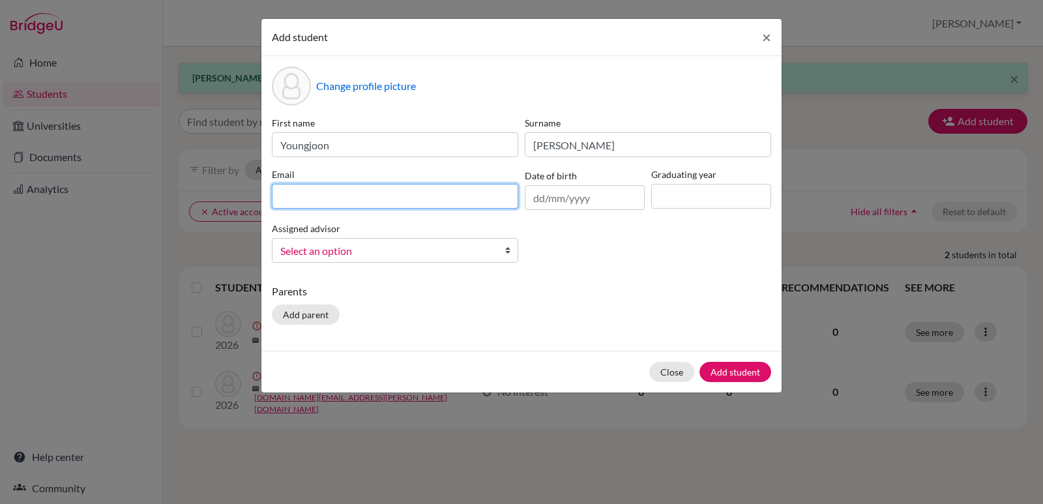
click at [296, 197] on input at bounding box center [395, 196] width 246 height 25
click at [356, 198] on input "[DOMAIN_NAME][PERSON_NAME]" at bounding box center [395, 196] width 246 height 25
click at [347, 196] on input "[DOMAIN_NAME][PERSON_NAME]" at bounding box center [395, 196] width 246 height 25
type input "[DOMAIN_NAME][EMAIL_ADDRESS][PERSON_NAME][DOMAIN_NAME]"
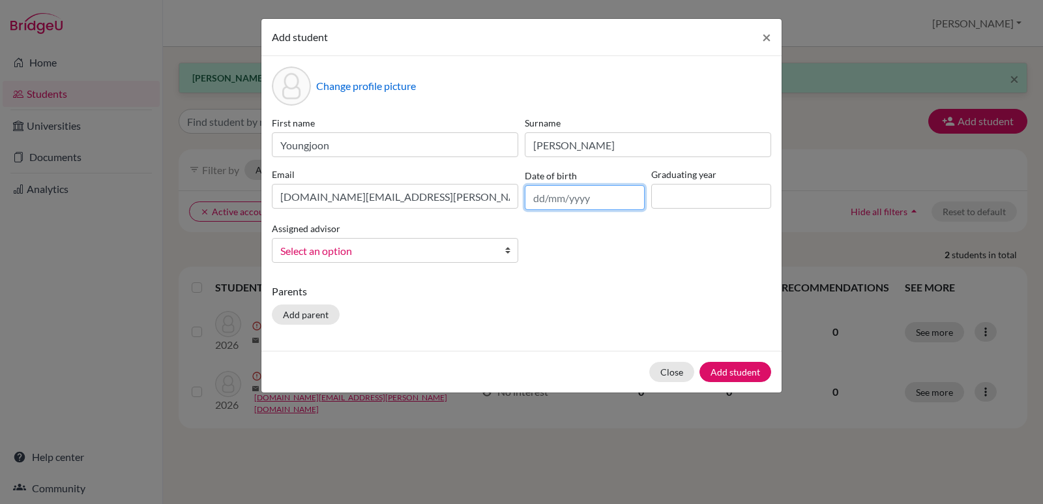
click at [585, 203] on input "text" at bounding box center [585, 197] width 120 height 25
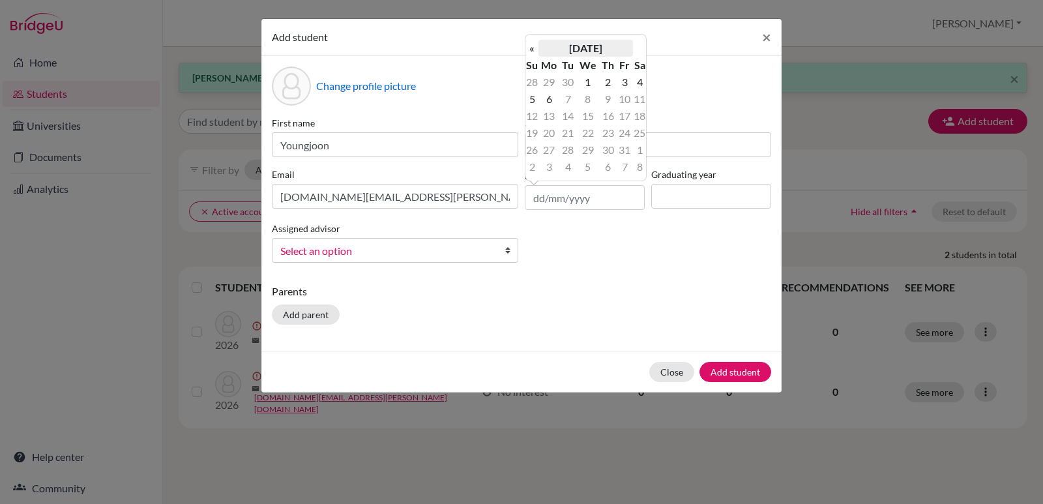
click at [608, 46] on th "[DATE]" at bounding box center [586, 48] width 95 height 17
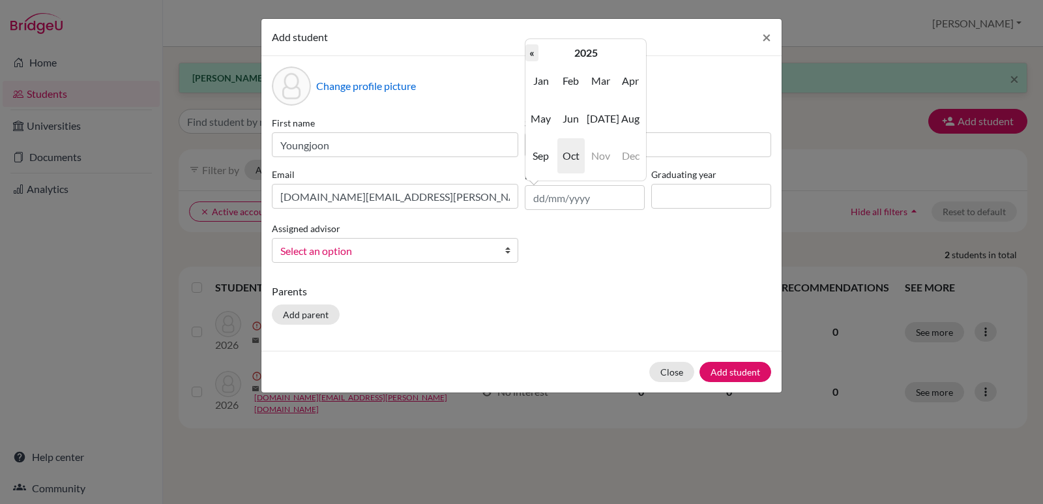
click at [533, 56] on th "«" at bounding box center [532, 52] width 13 height 17
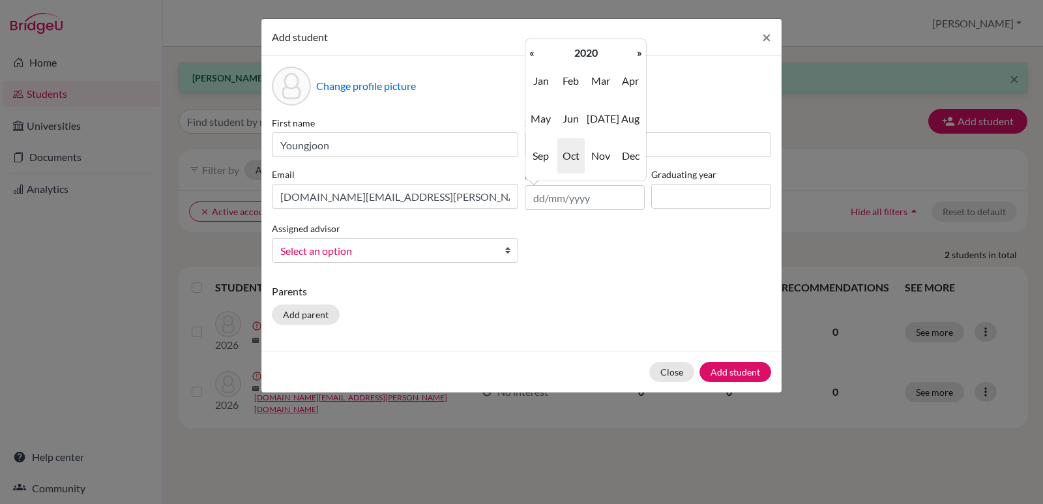
click at [533, 56] on th "«" at bounding box center [532, 52] width 13 height 17
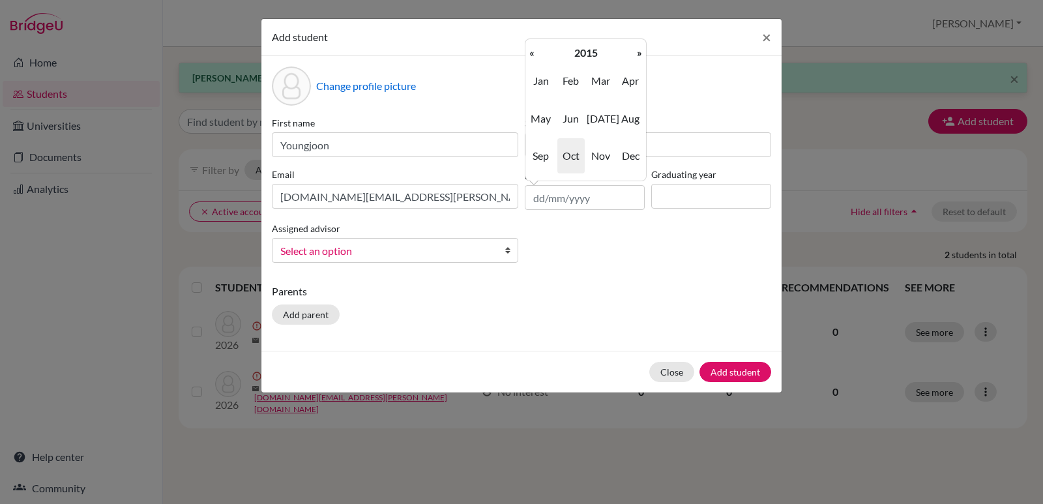
click at [533, 56] on th "«" at bounding box center [532, 52] width 13 height 17
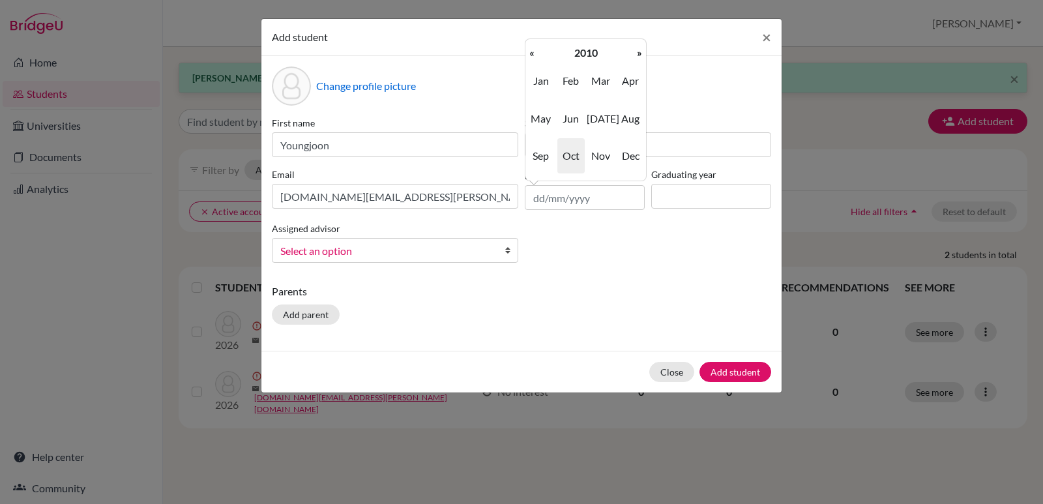
click at [533, 56] on th "«" at bounding box center [532, 52] width 13 height 17
click at [629, 156] on span "Dec" at bounding box center [630, 155] width 27 height 35
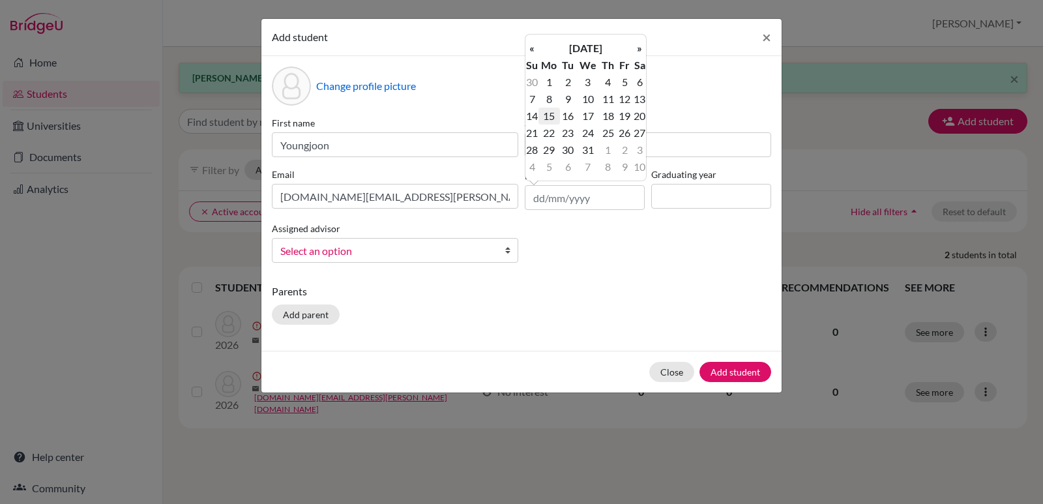
click at [554, 113] on td "15" at bounding box center [550, 116] width 22 height 17
type input "[DATE]"
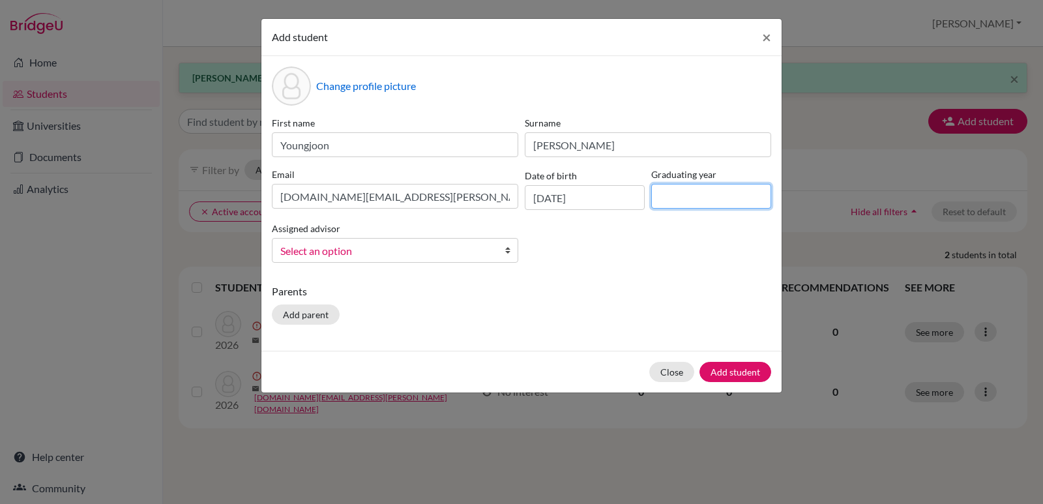
click at [726, 195] on input at bounding box center [711, 196] width 120 height 25
type input "2026"
